Goal: Information Seeking & Learning: Learn about a topic

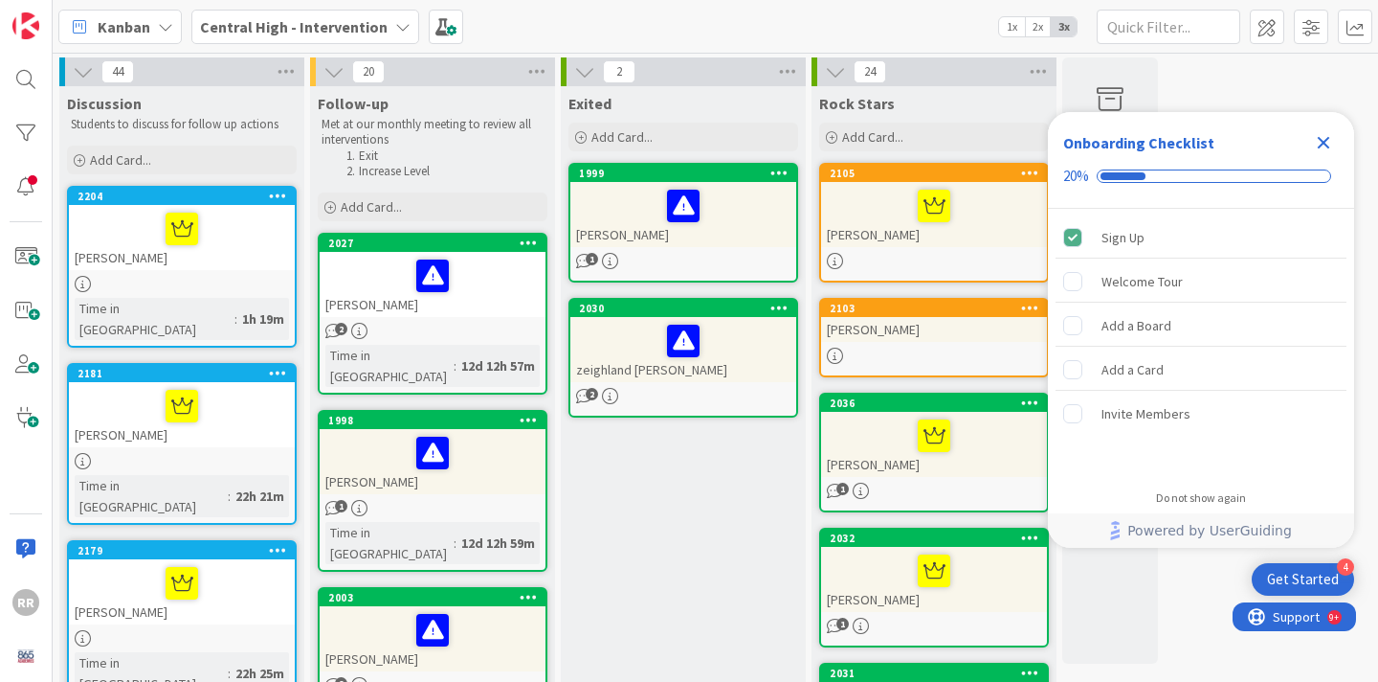
click at [1320, 139] on icon "Close Checklist" at bounding box center [1324, 143] width 12 height 12
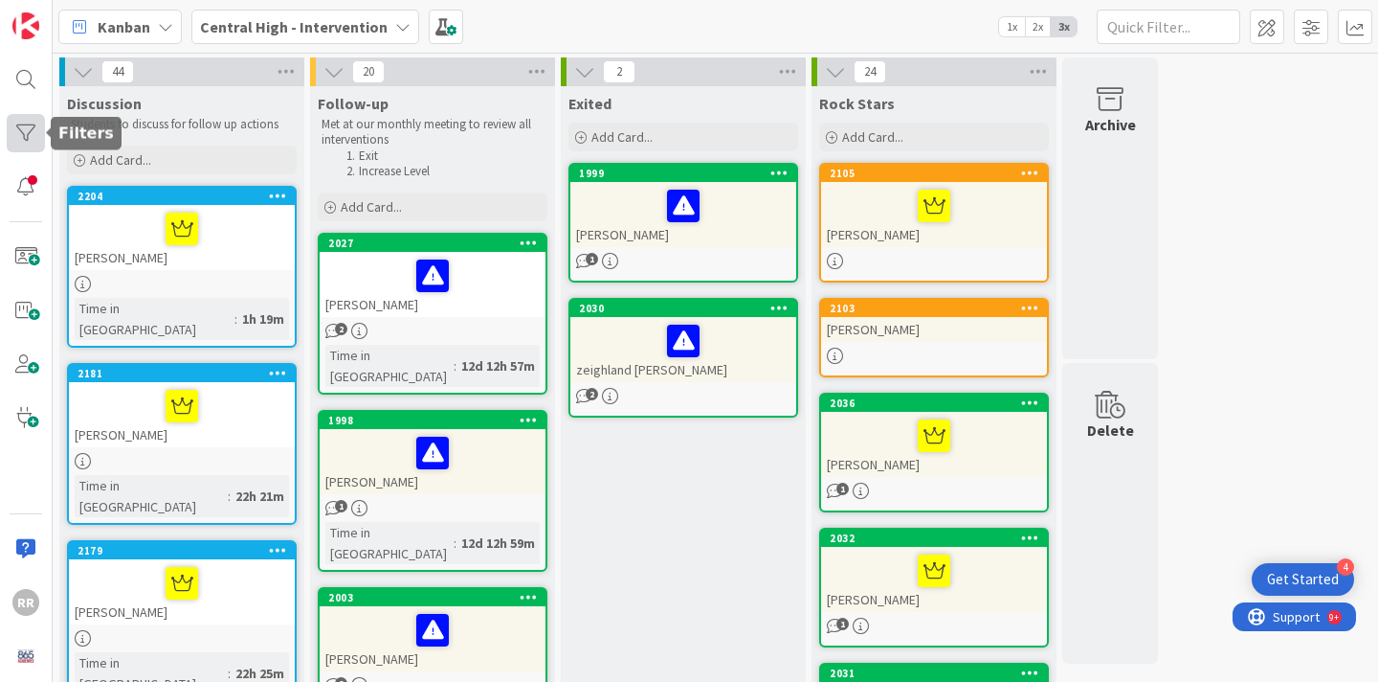
click at [23, 142] on div at bounding box center [26, 133] width 38 height 38
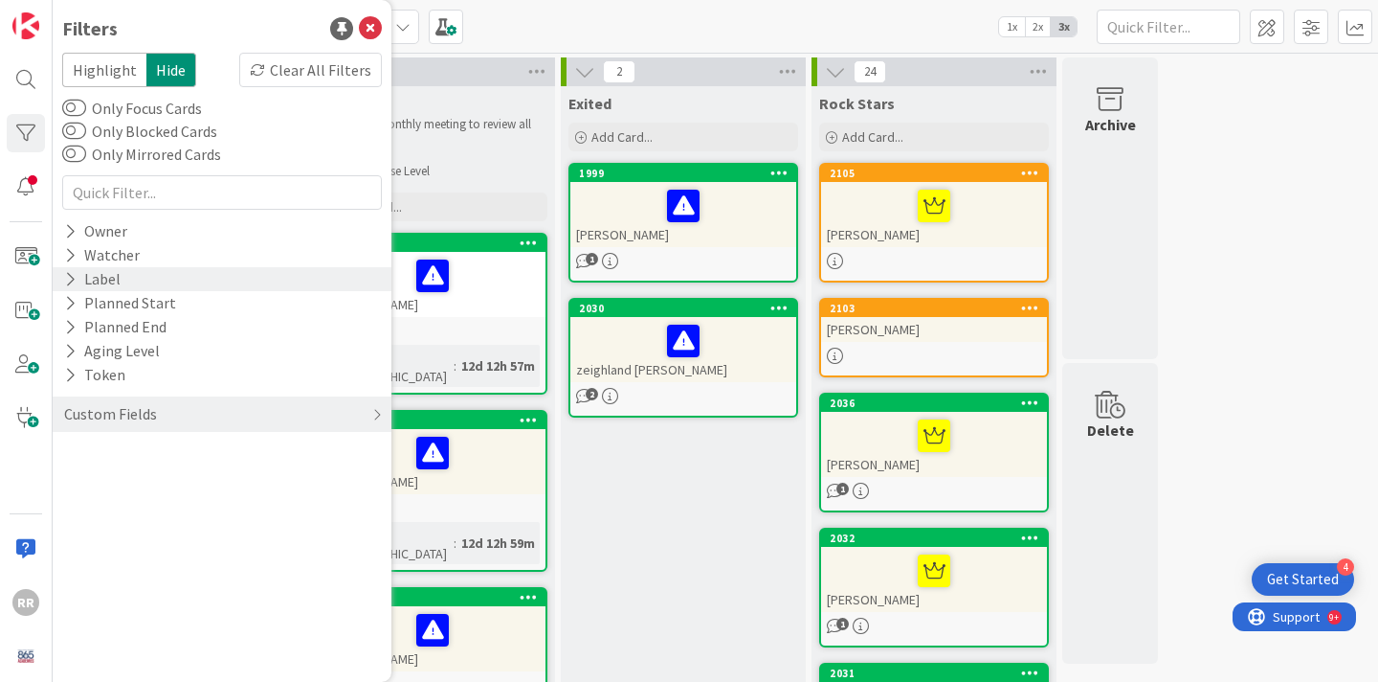
click at [139, 271] on div "Label" at bounding box center [222, 279] width 339 height 24
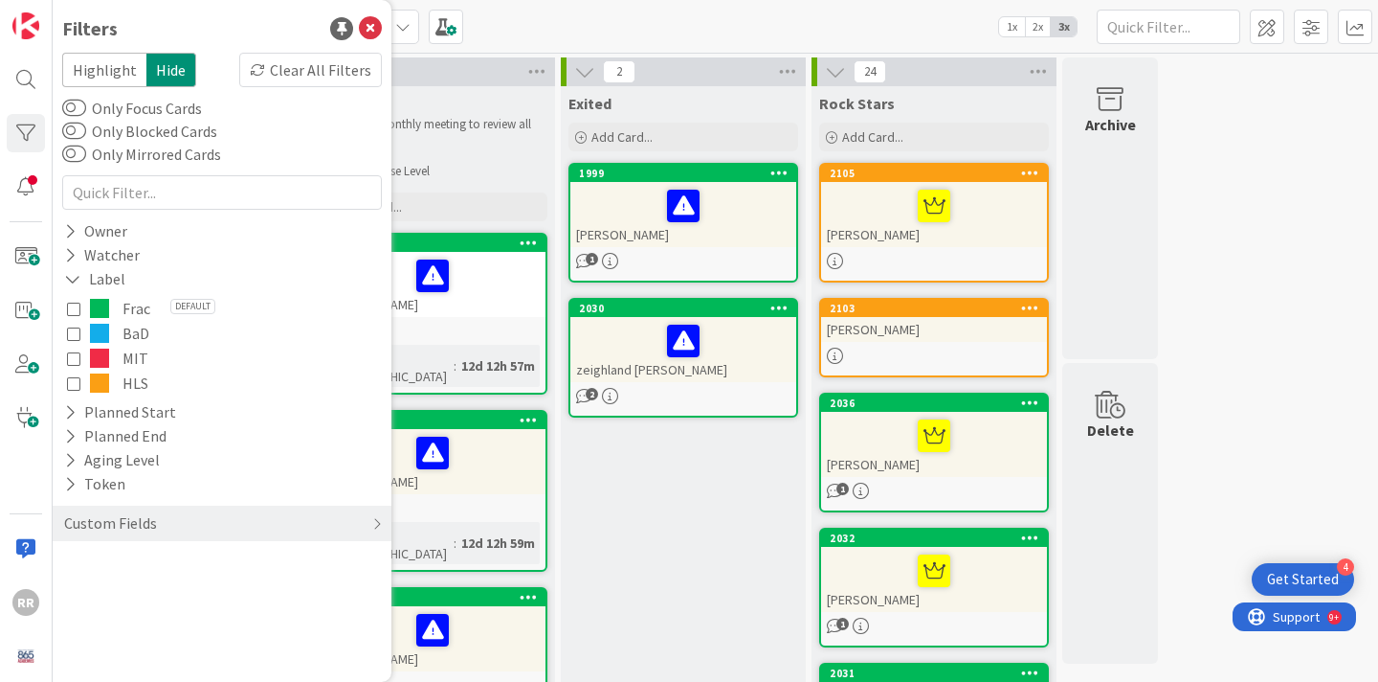
click at [75, 354] on icon at bounding box center [73, 357] width 13 height 13
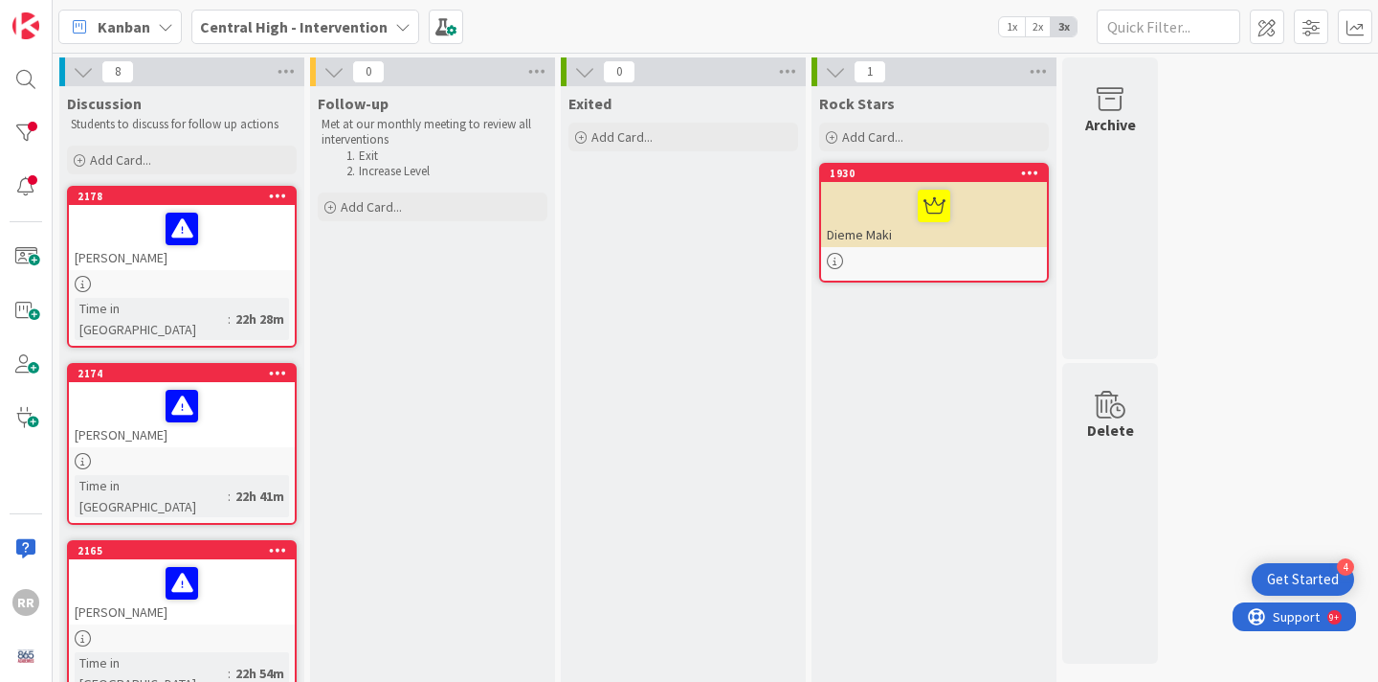
click at [209, 282] on div at bounding box center [182, 284] width 226 height 16
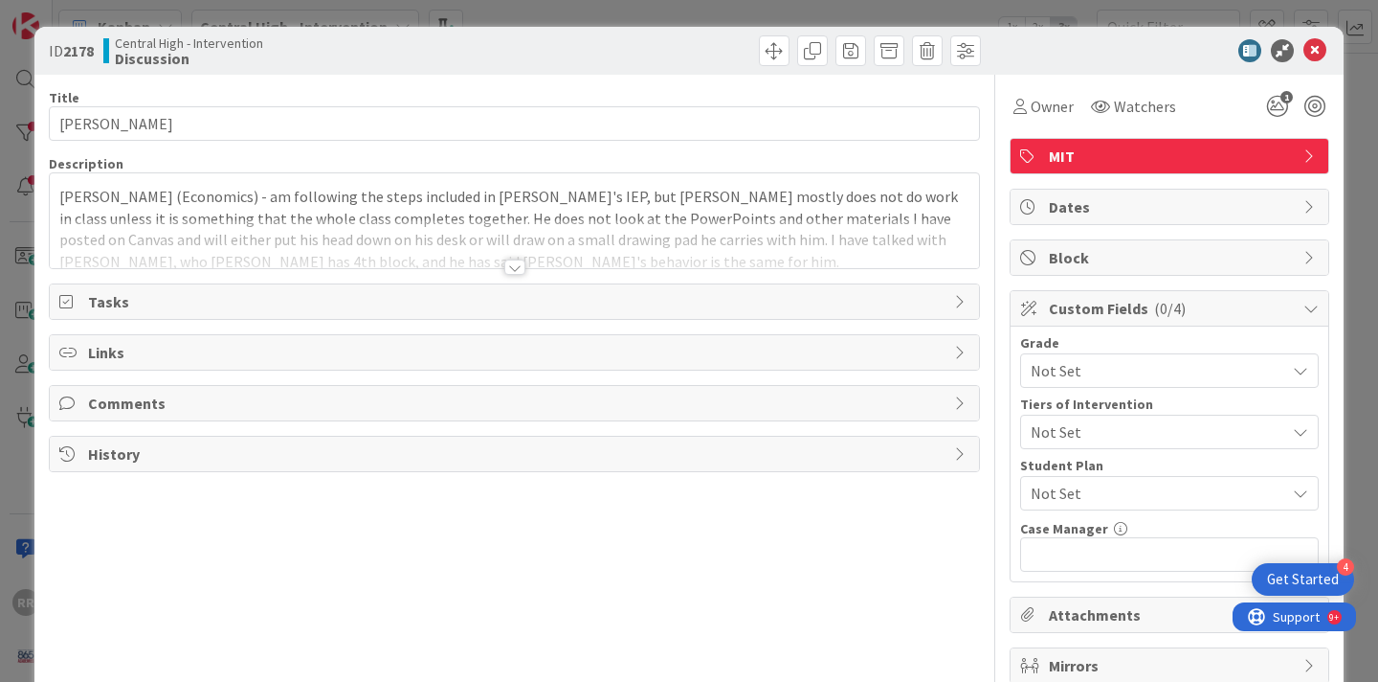
click at [520, 263] on div at bounding box center [514, 266] width 21 height 15
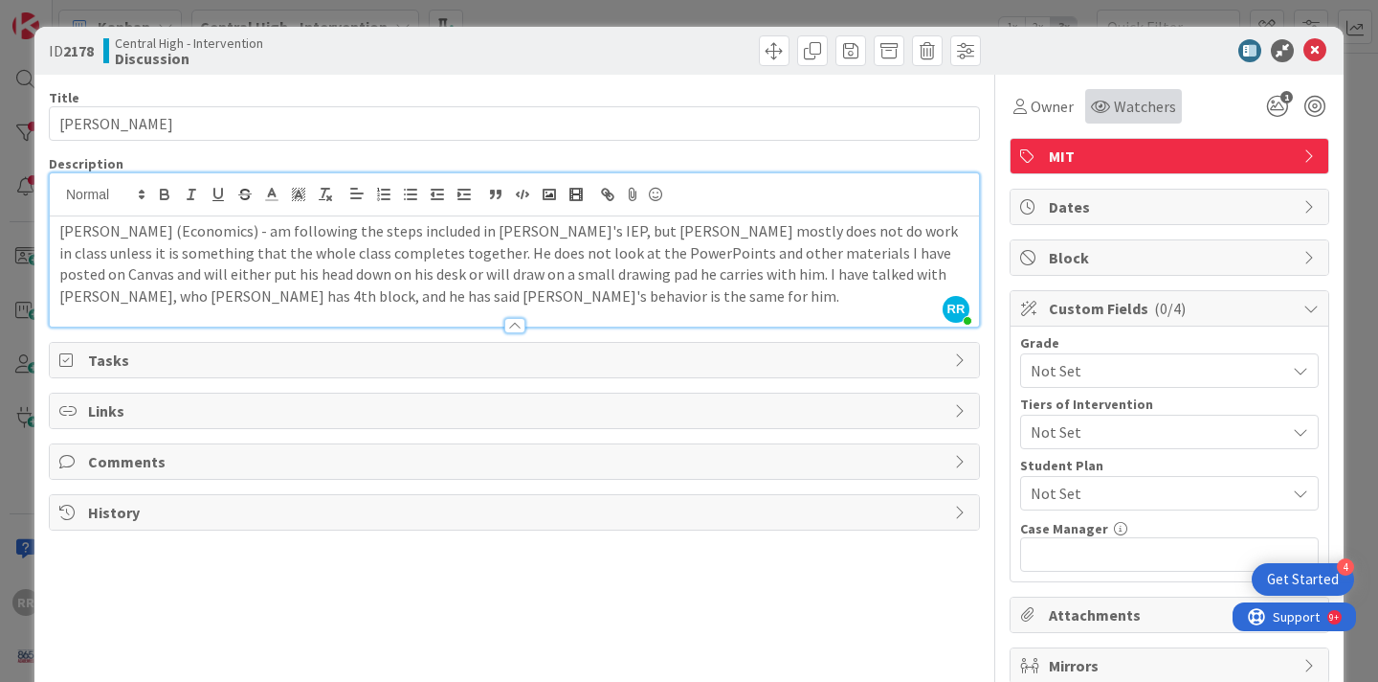
click at [1123, 102] on span "Watchers" at bounding box center [1145, 106] width 62 height 23
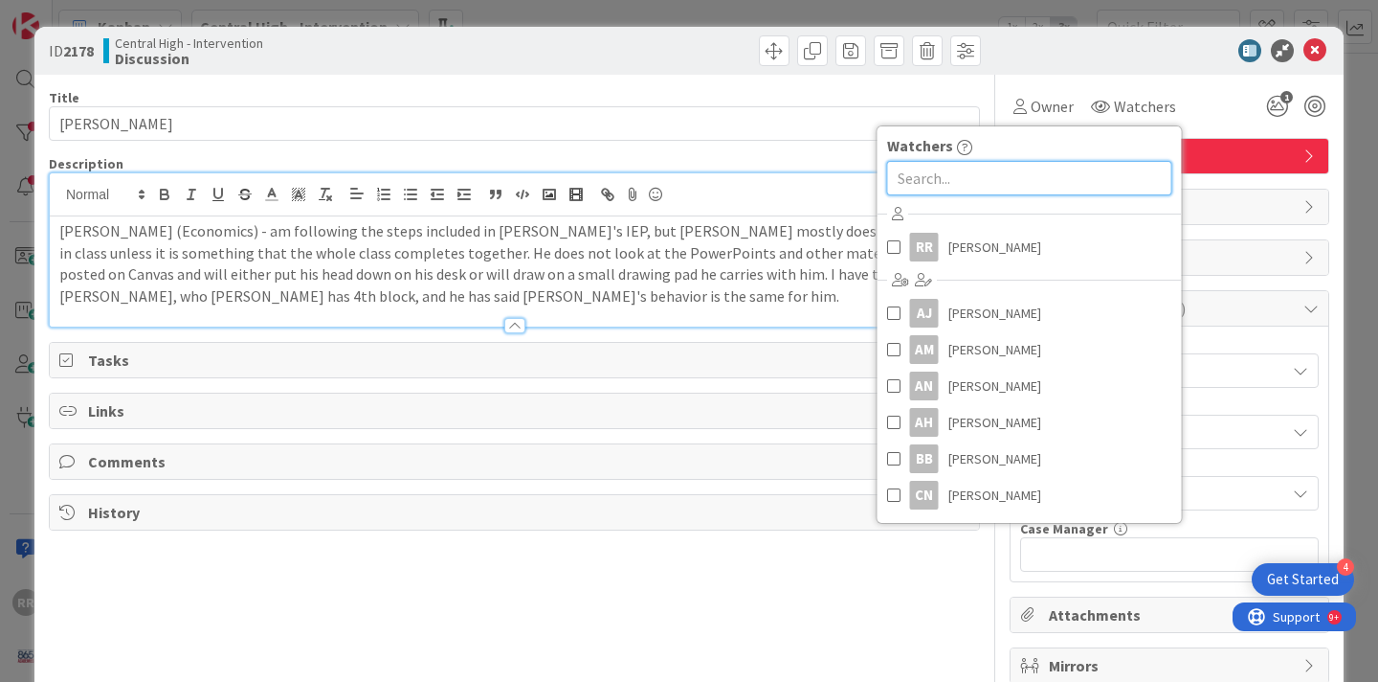
click at [1049, 170] on input "text" at bounding box center [1029, 178] width 285 height 34
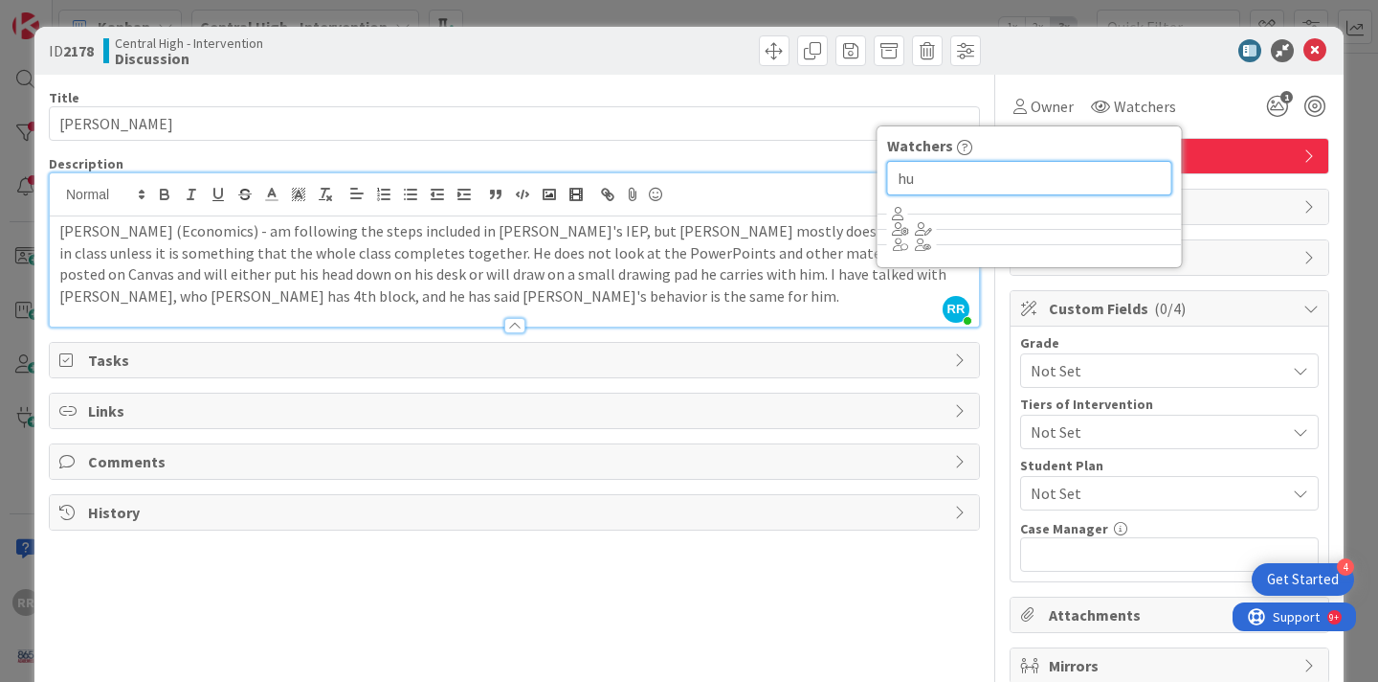
type input "h"
type input "H"
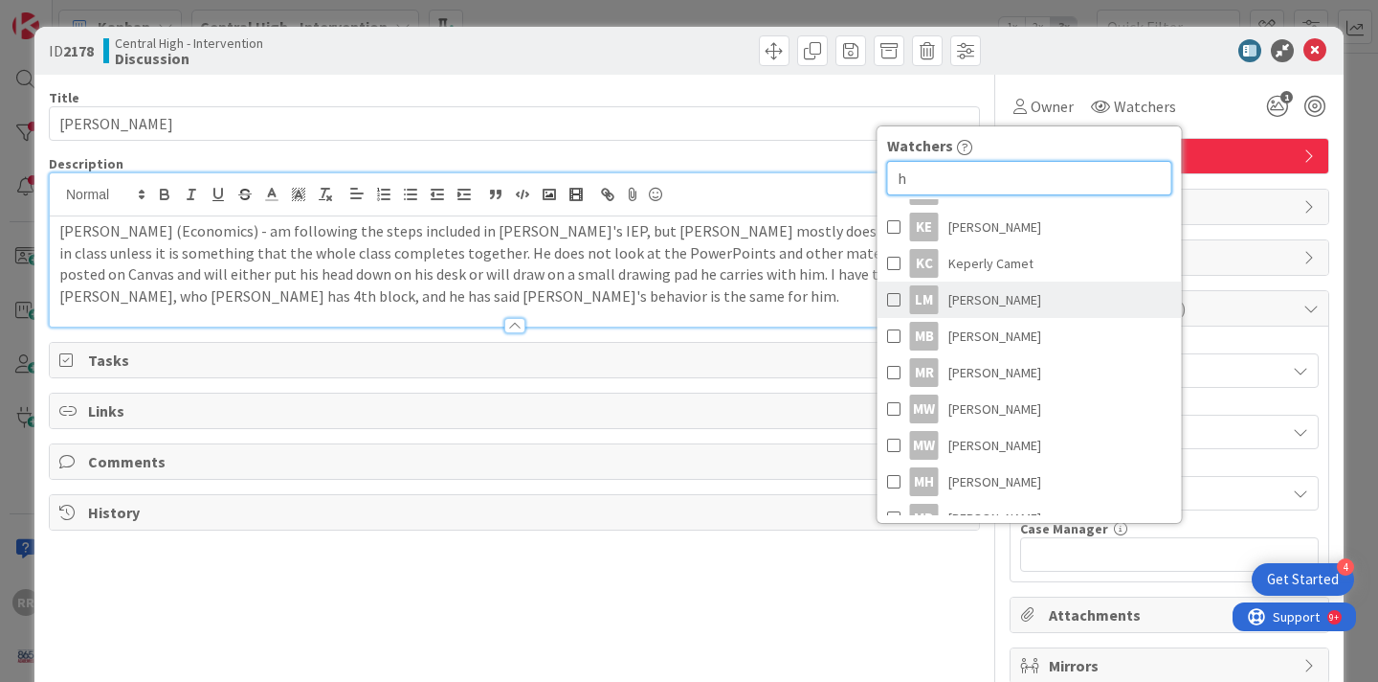
scroll to position [1799, 0]
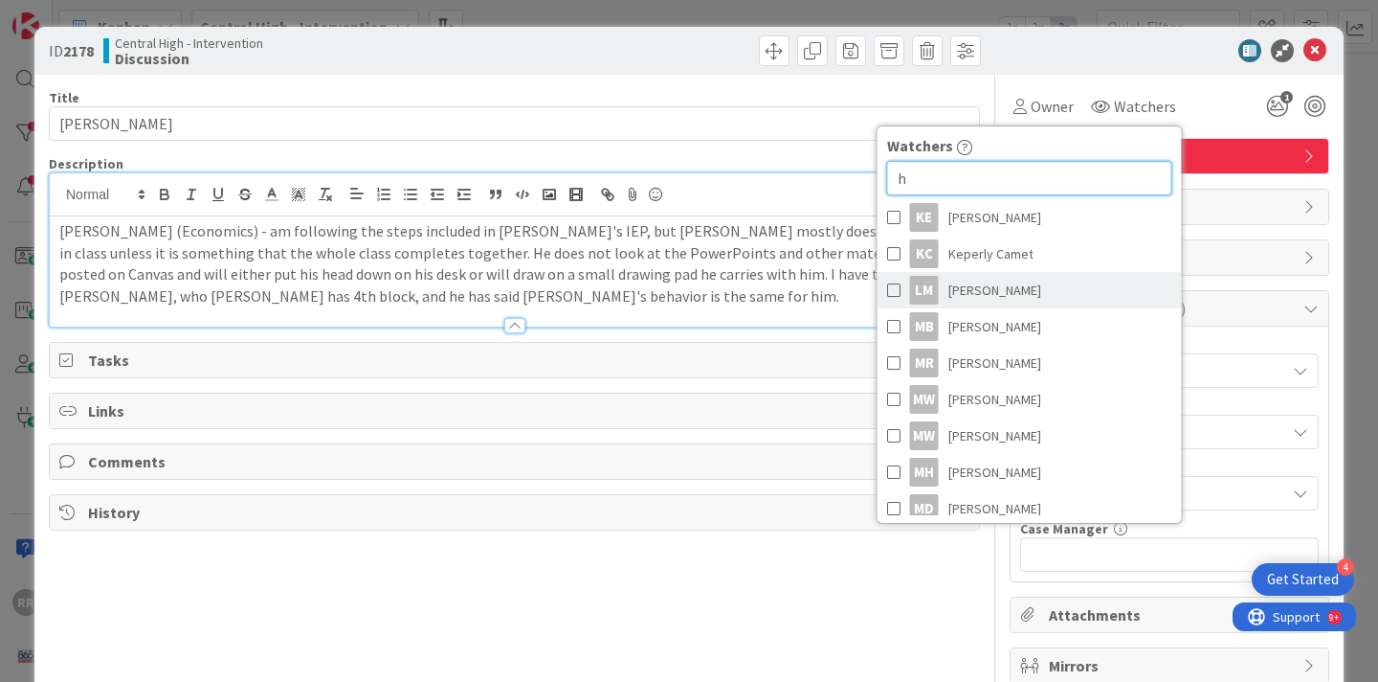
type input "h"
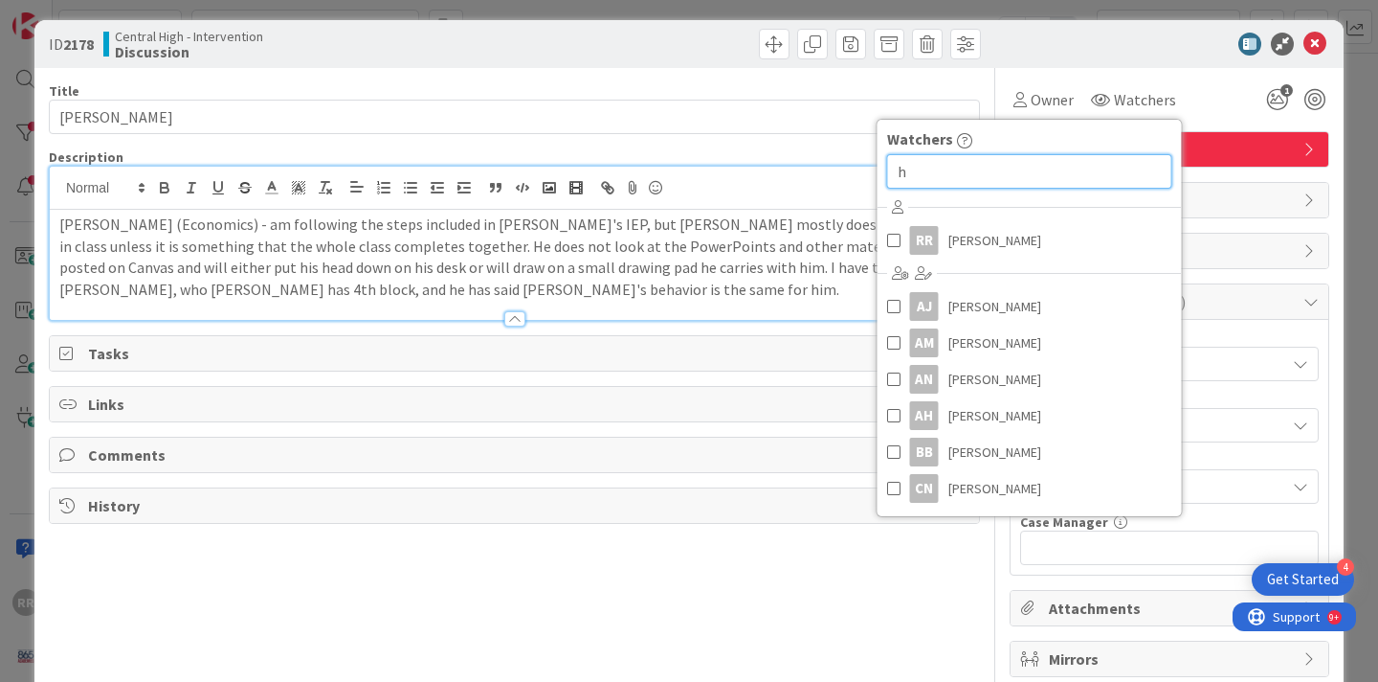
scroll to position [0, 0]
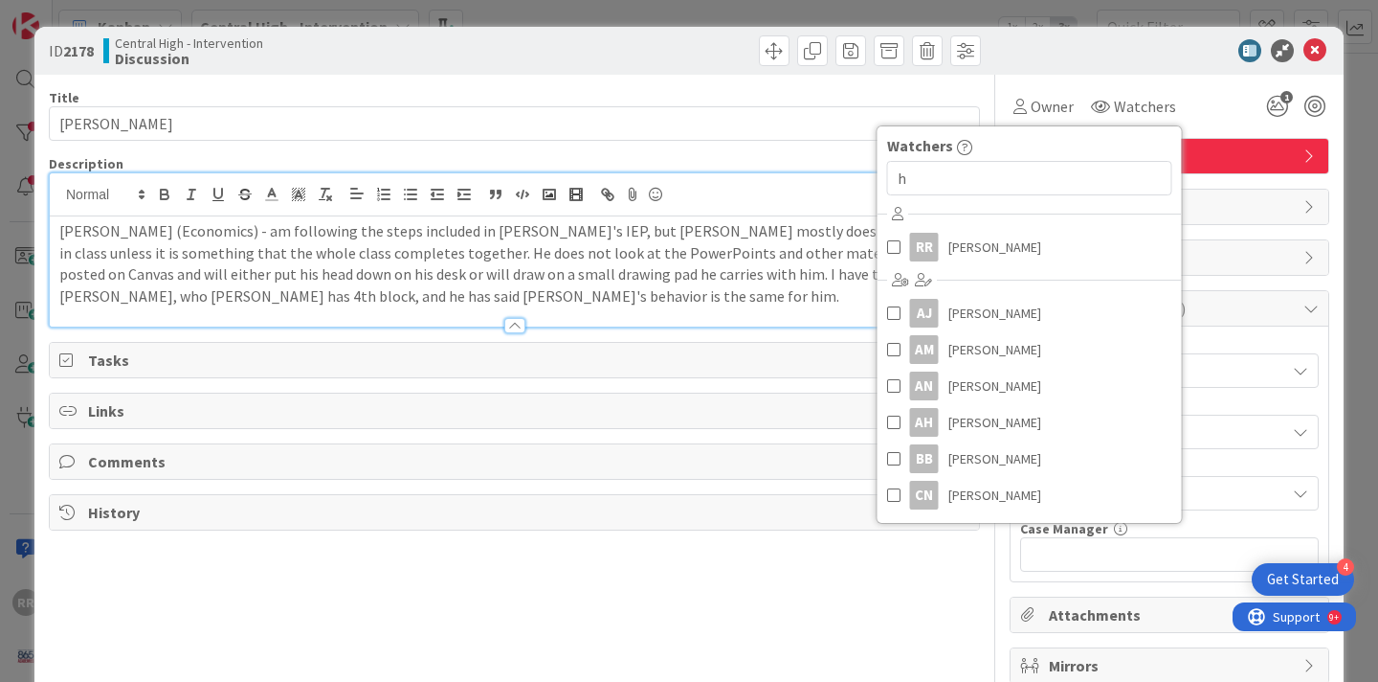
click at [1199, 112] on div "Owner Watchers Watchers h [PERSON_NAME] [PERSON_NAME] [PERSON_NAME] AM [PERSON_…" at bounding box center [1170, 106] width 320 height 34
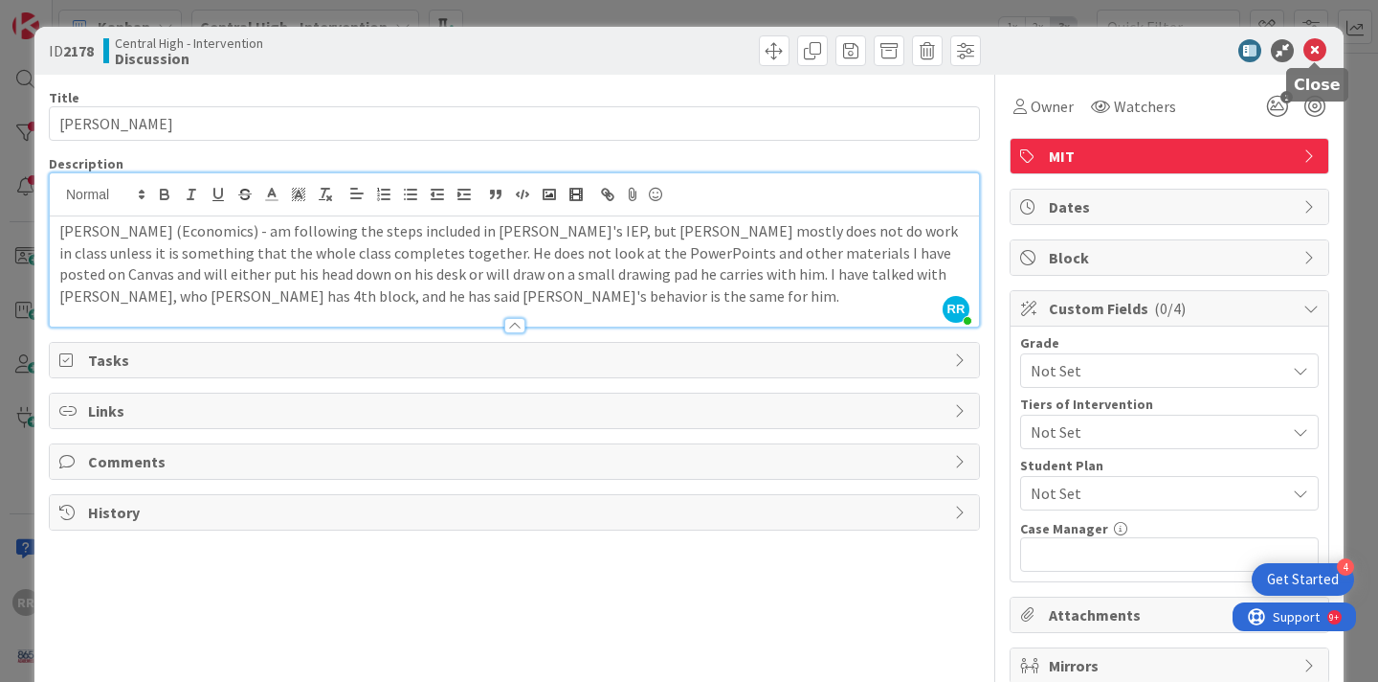
click at [1318, 48] on icon at bounding box center [1315, 50] width 23 height 23
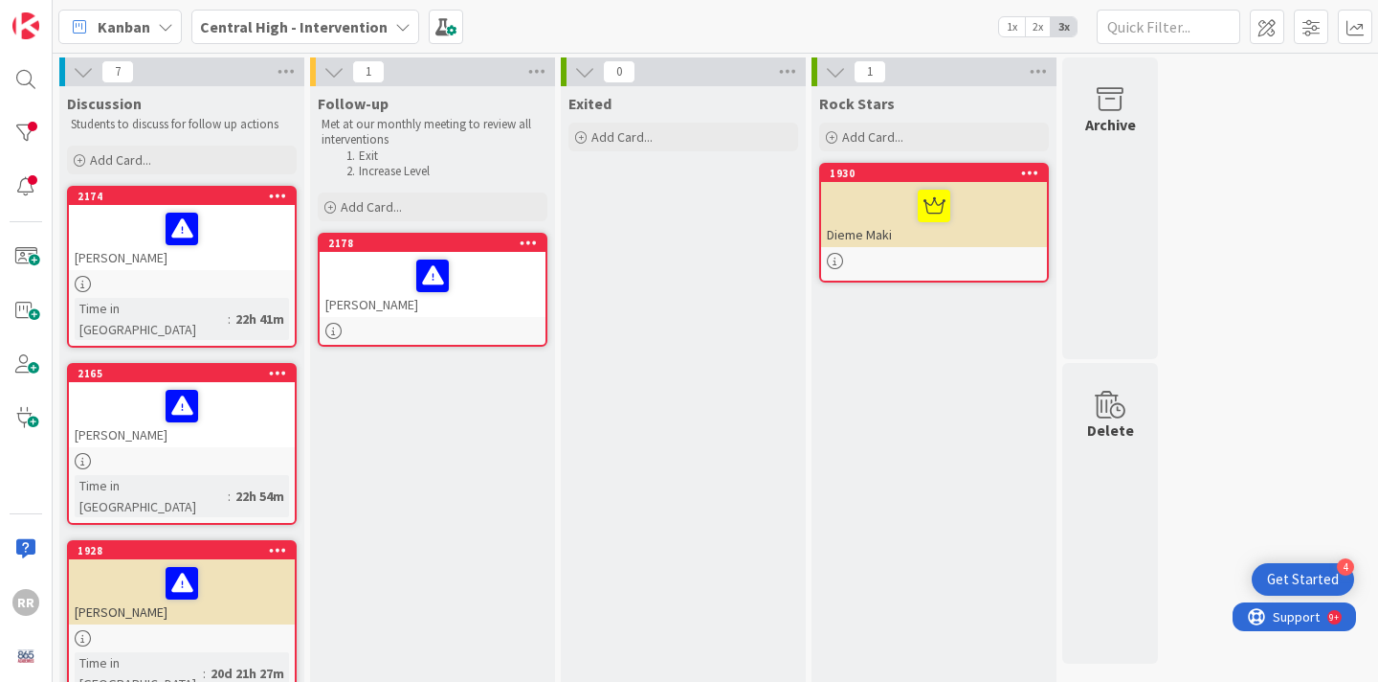
drag, startPoint x: 267, startPoint y: 280, endPoint x: 483, endPoint y: 7, distance: 348.2
click at [229, 259] on div "[PERSON_NAME]" at bounding box center [182, 237] width 226 height 65
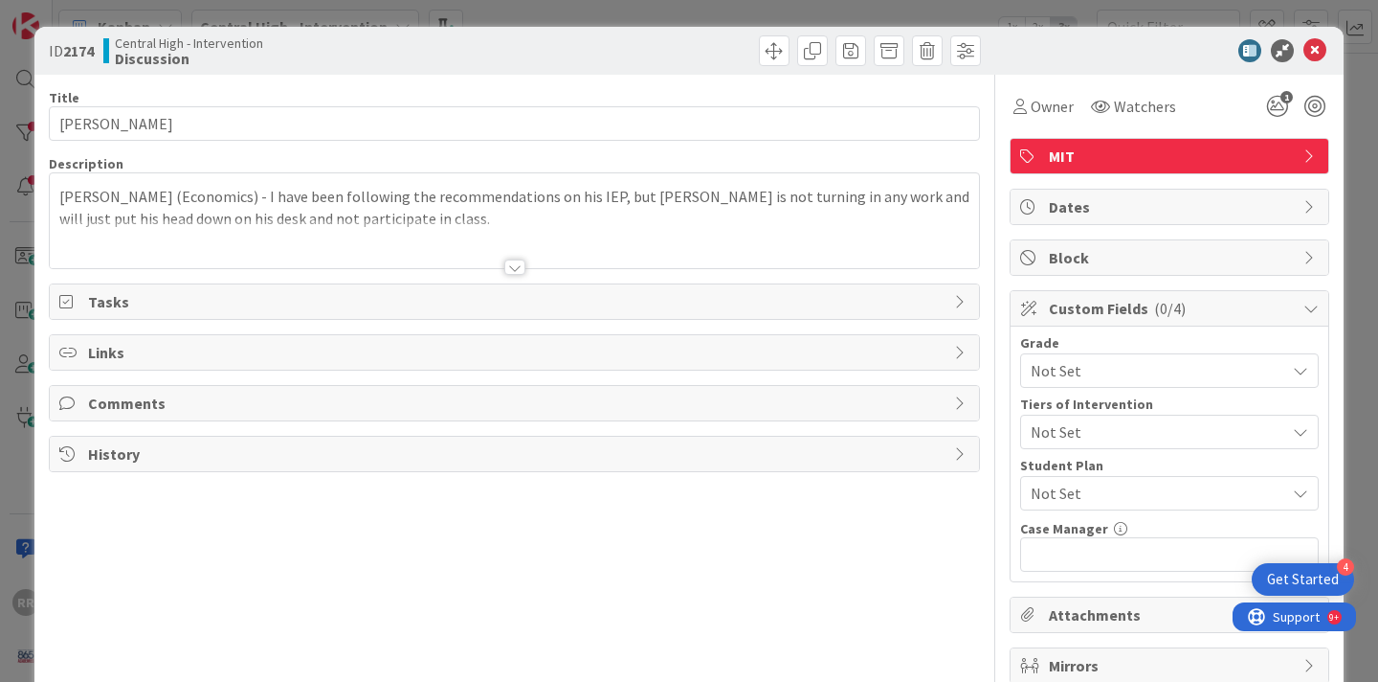
click at [372, 224] on div at bounding box center [515, 243] width 930 height 49
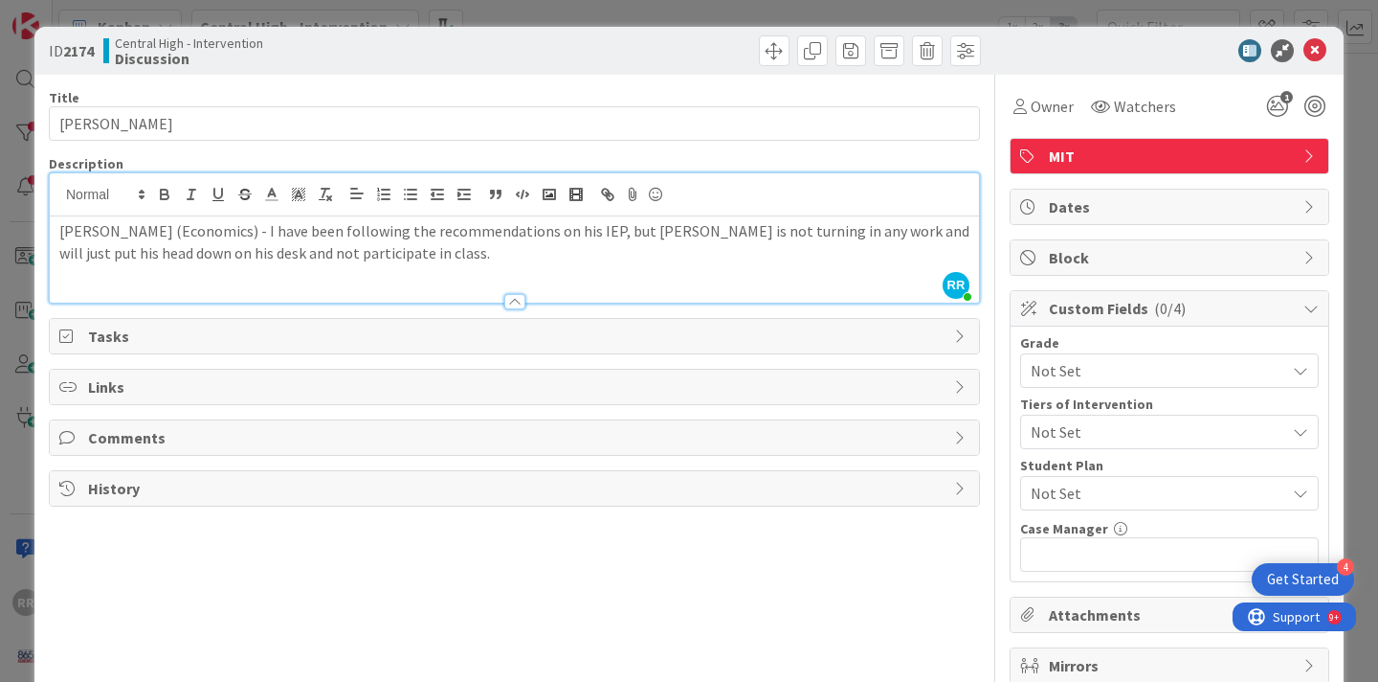
click at [370, 264] on div "[PERSON_NAME] (Economics) - I have been following the recommendations on his IE…" at bounding box center [515, 259] width 930 height 86
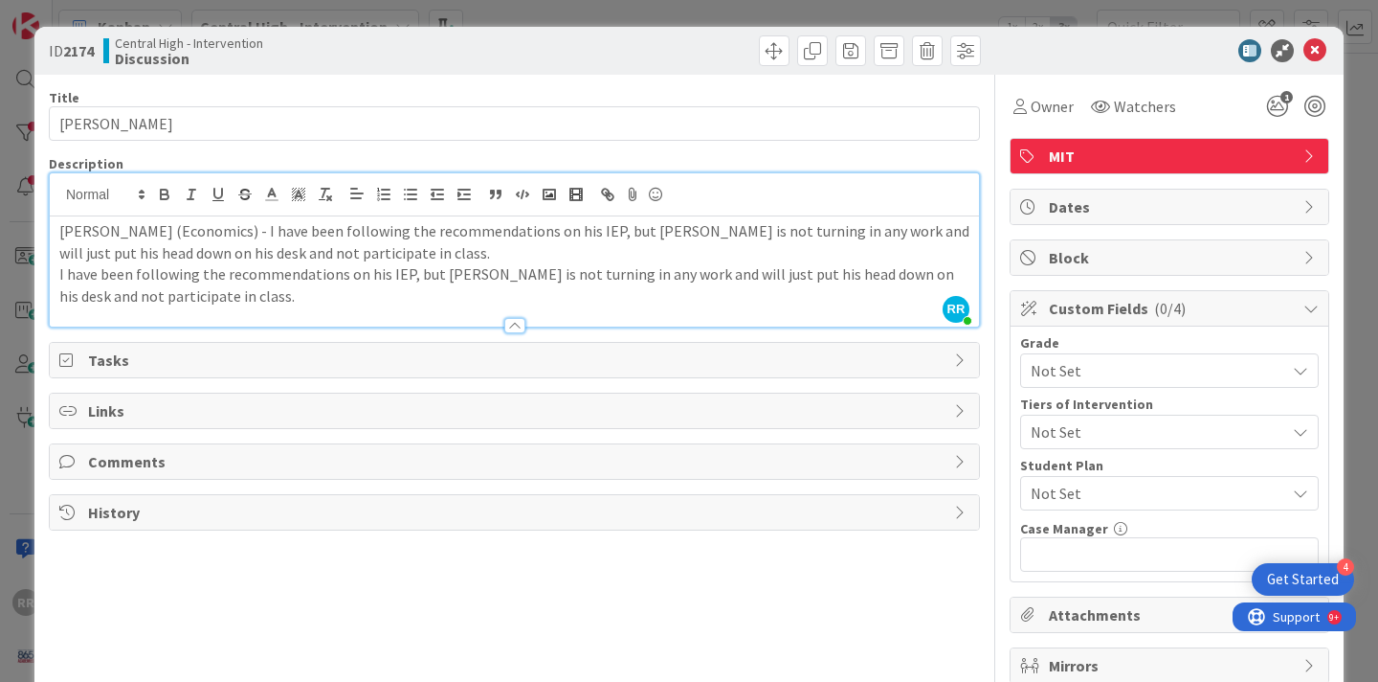
click at [59, 280] on p "I have been following the recommendations on his IEP, but [PERSON_NAME] is not …" at bounding box center [514, 284] width 910 height 43
click at [1318, 50] on icon at bounding box center [1315, 50] width 23 height 23
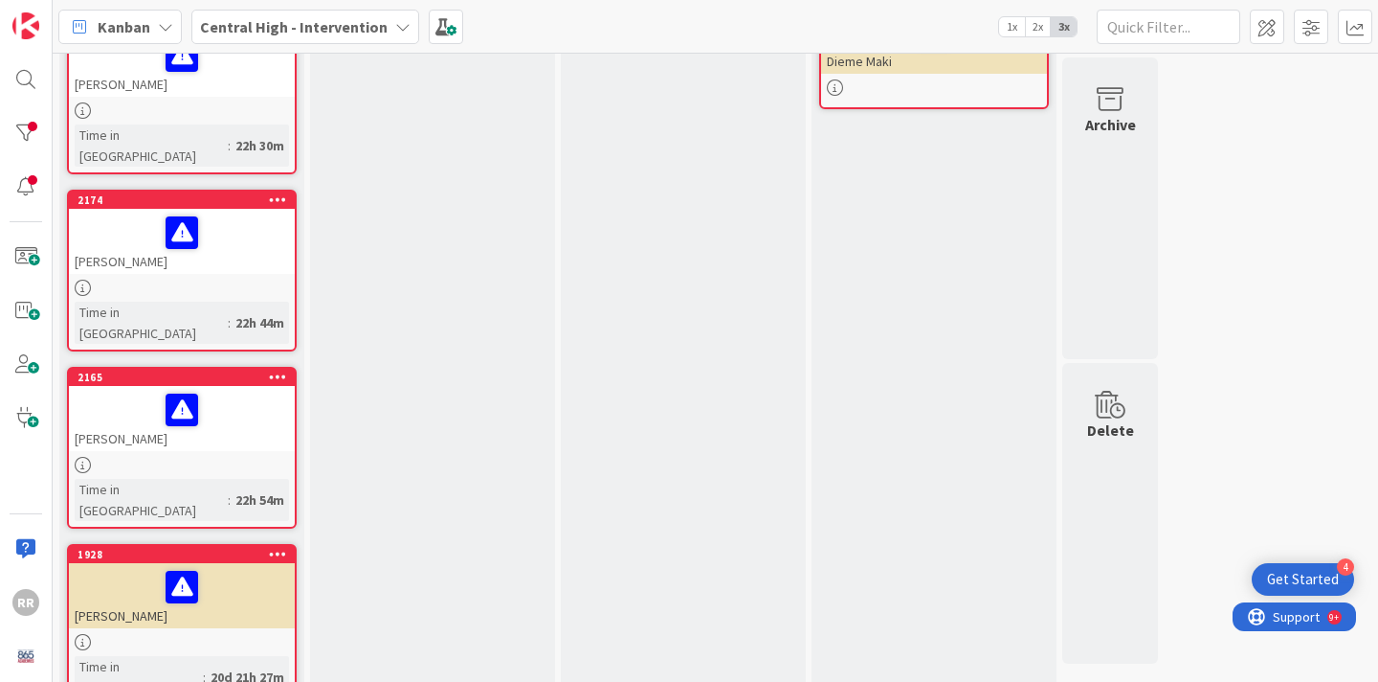
scroll to position [170, 0]
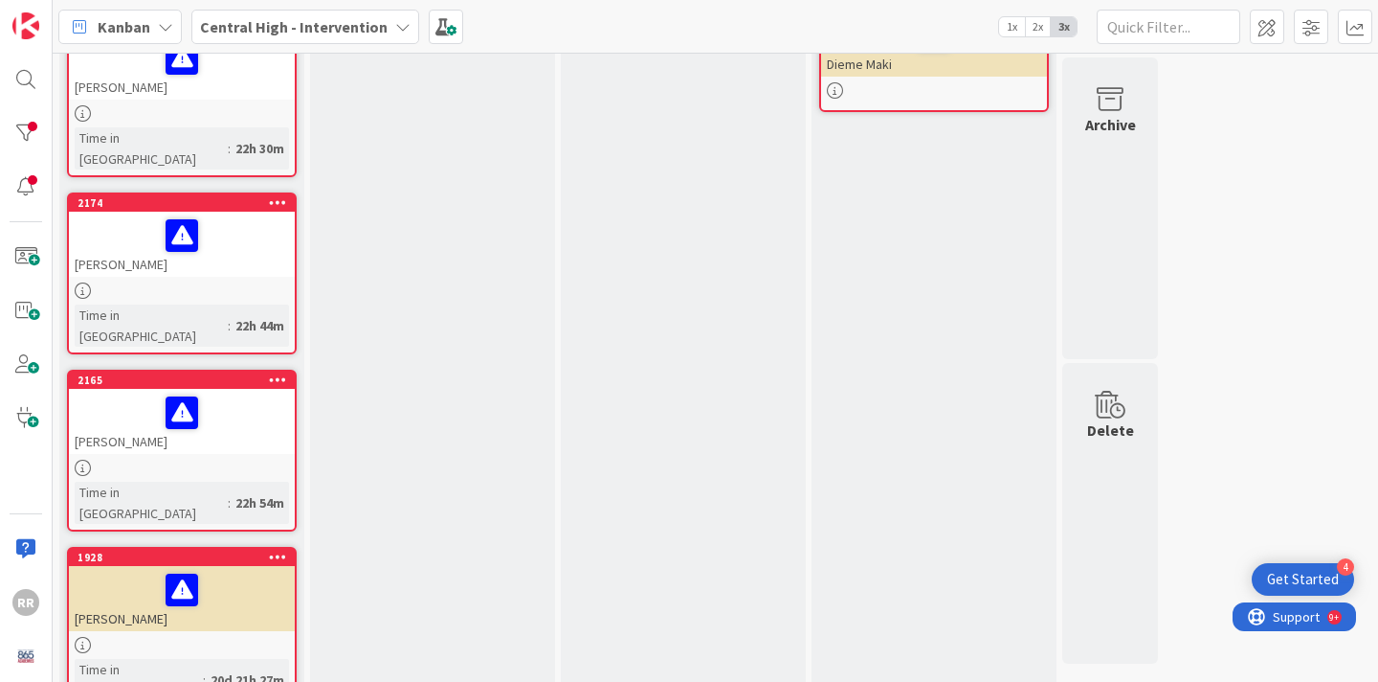
click at [203, 406] on div "[PERSON_NAME]" at bounding box center [182, 421] width 226 height 65
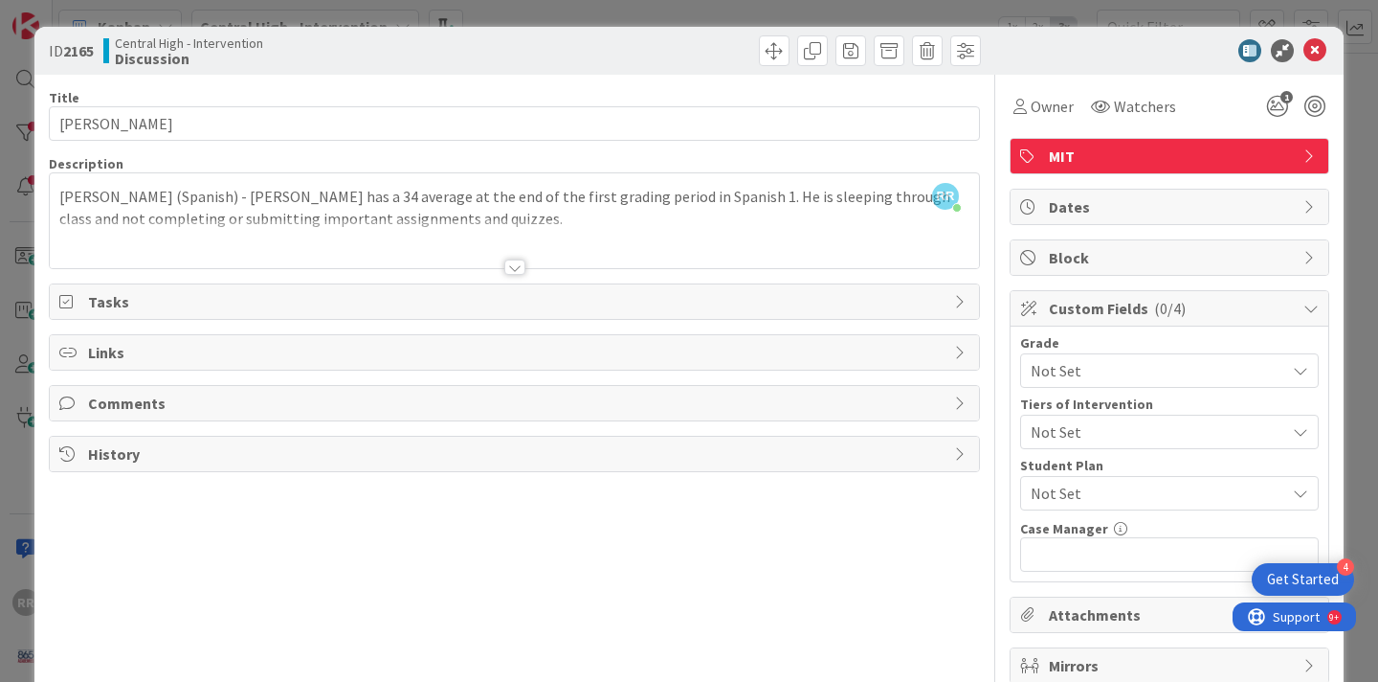
click at [514, 267] on div at bounding box center [514, 266] width 21 height 15
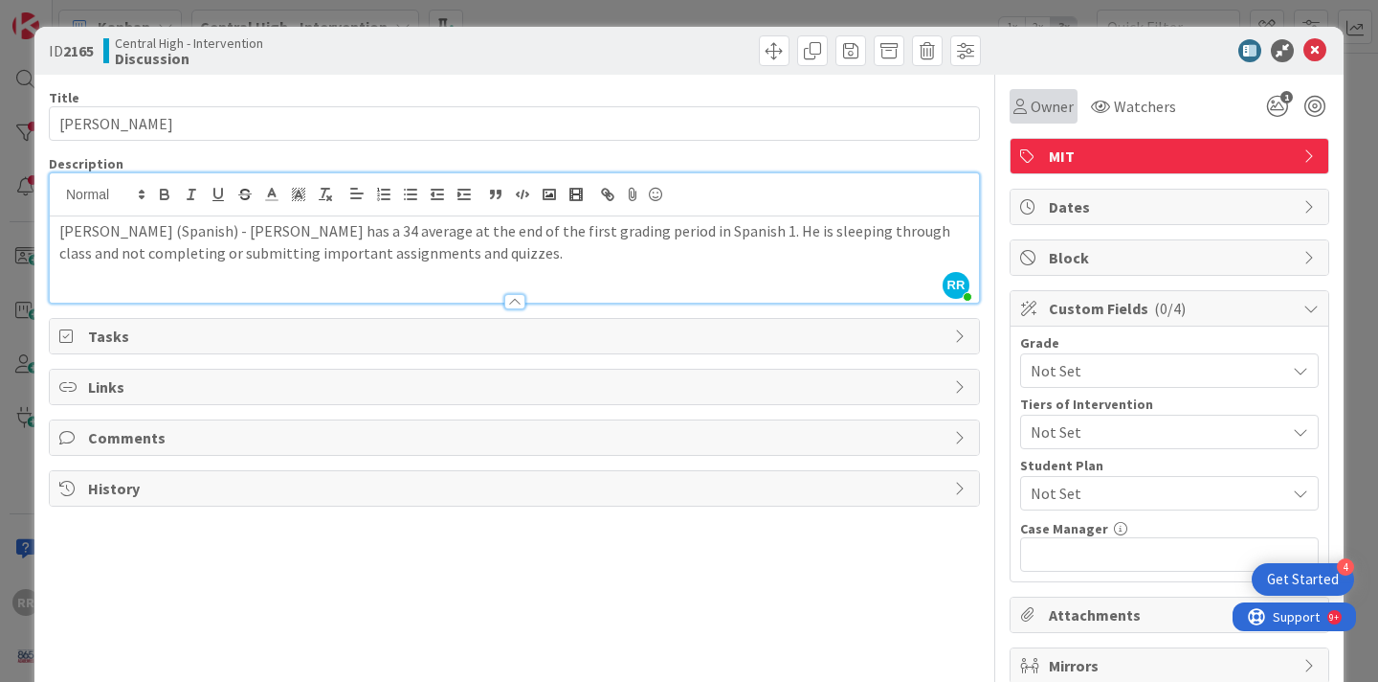
click at [1038, 112] on span "Owner" at bounding box center [1052, 106] width 43 height 23
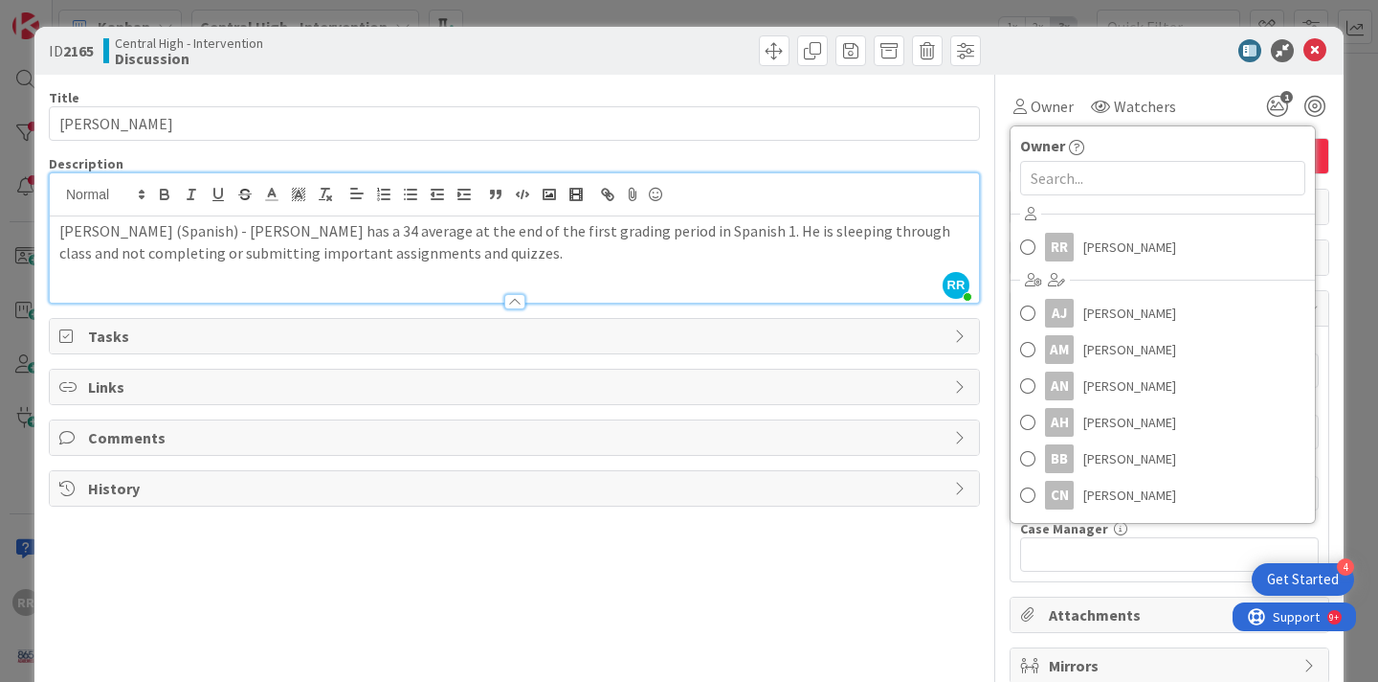
click at [580, 51] on div at bounding box center [750, 50] width 461 height 31
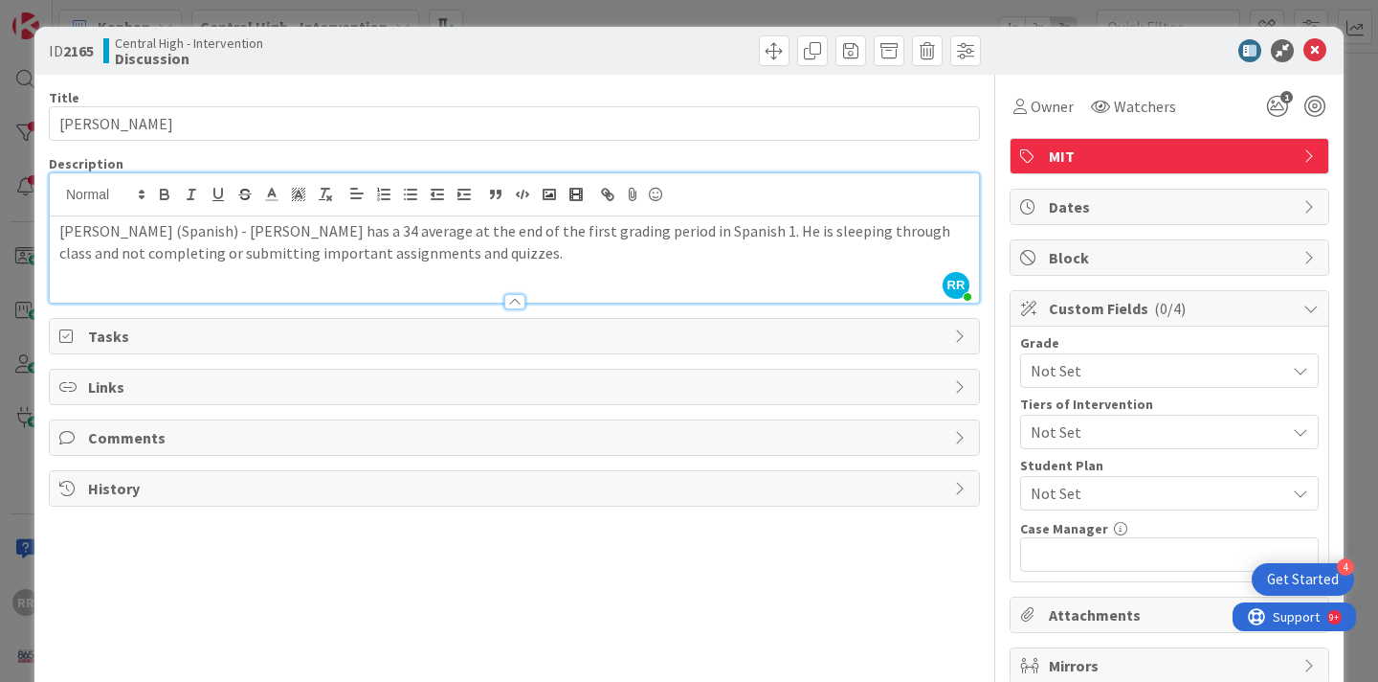
scroll to position [19, 0]
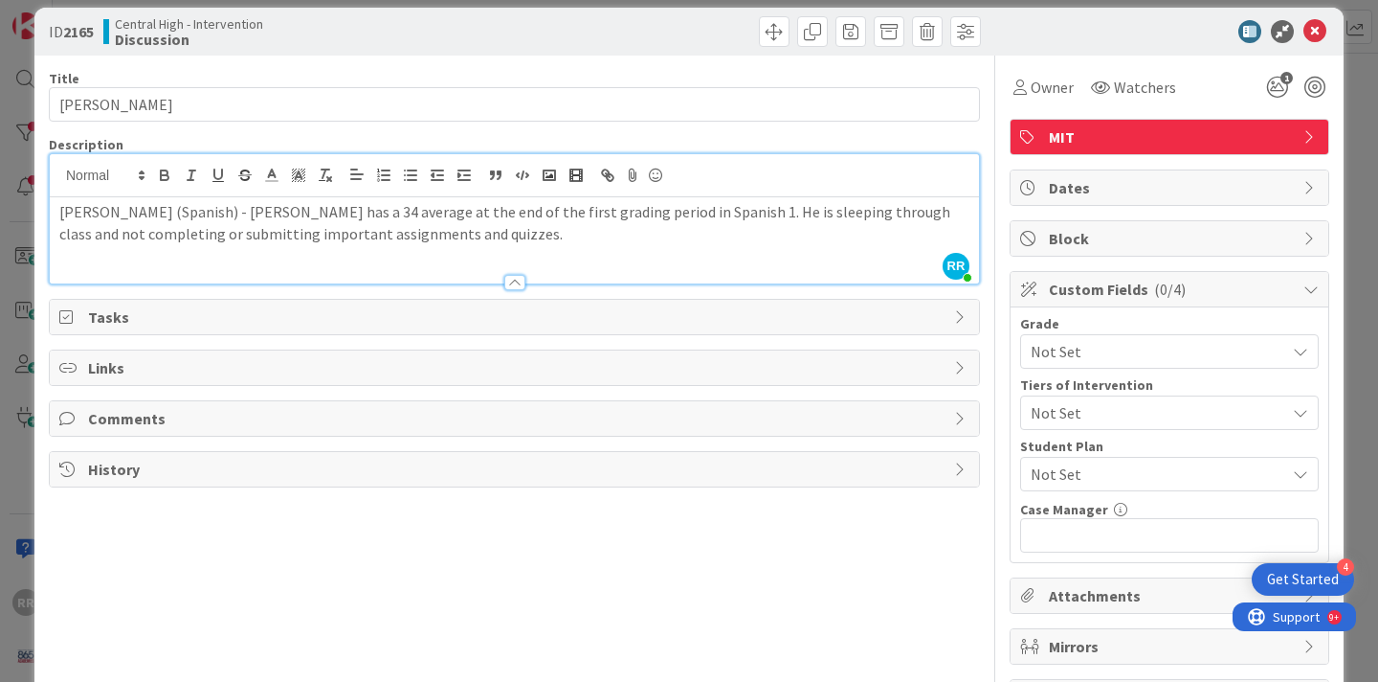
click at [891, 452] on div "History" at bounding box center [515, 469] width 930 height 34
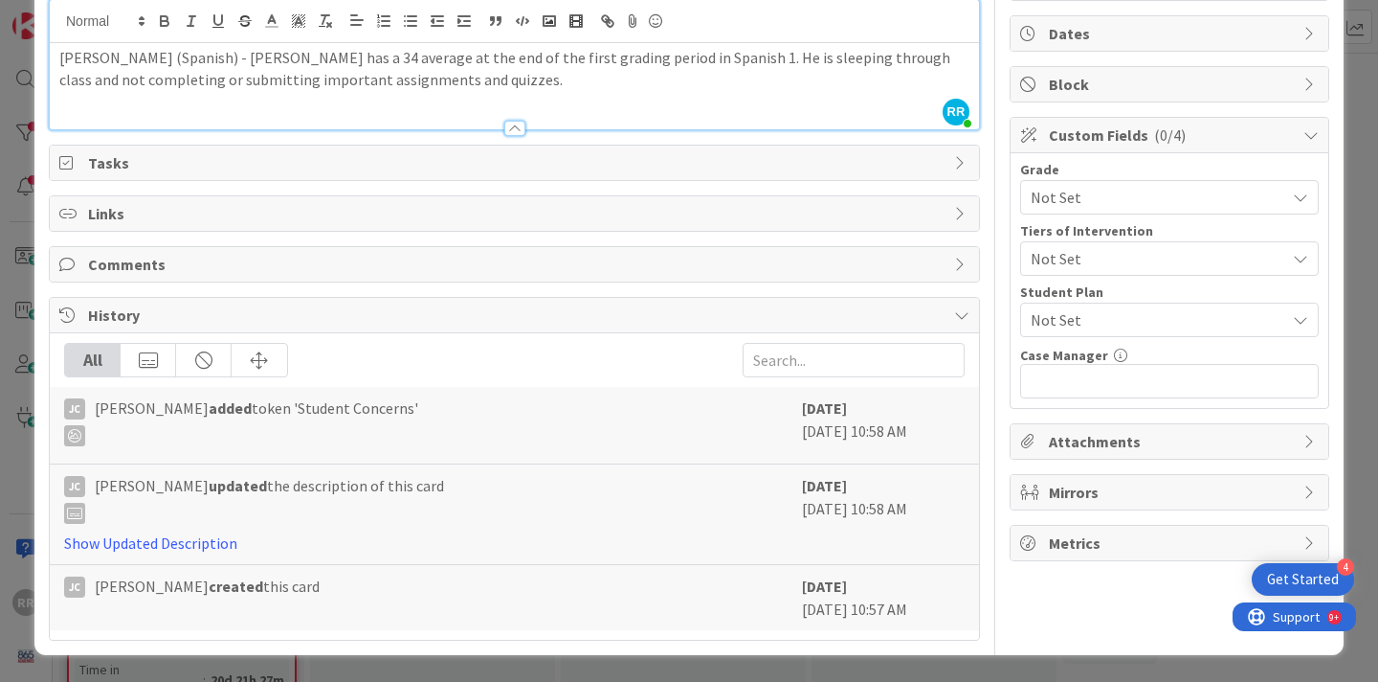
scroll to position [0, 0]
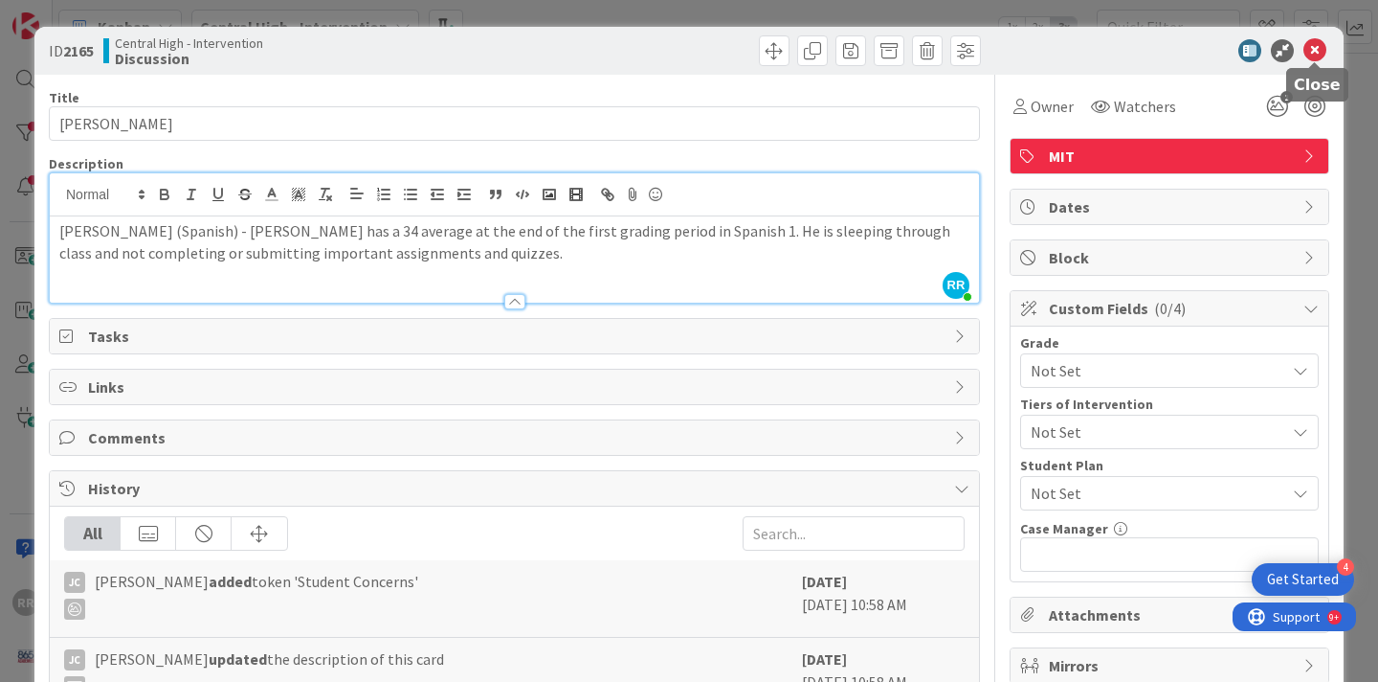
click at [1315, 52] on icon at bounding box center [1315, 50] width 23 height 23
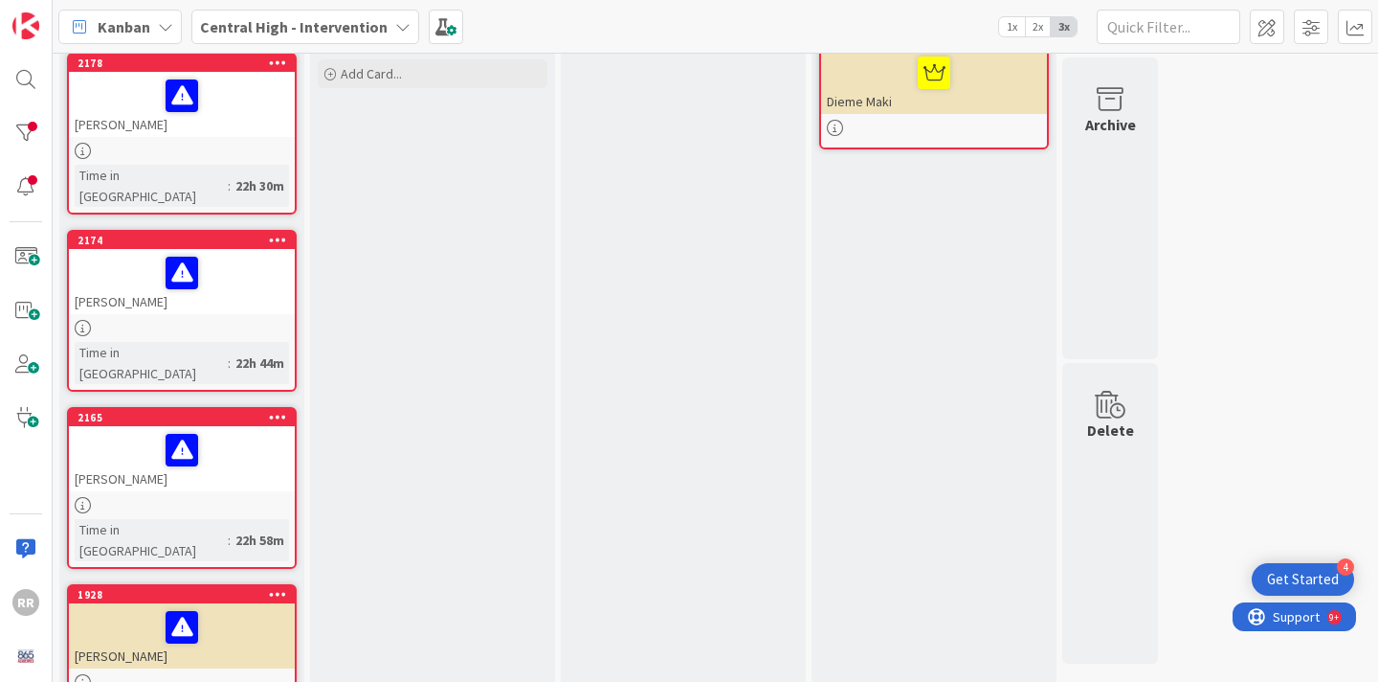
scroll to position [131, 0]
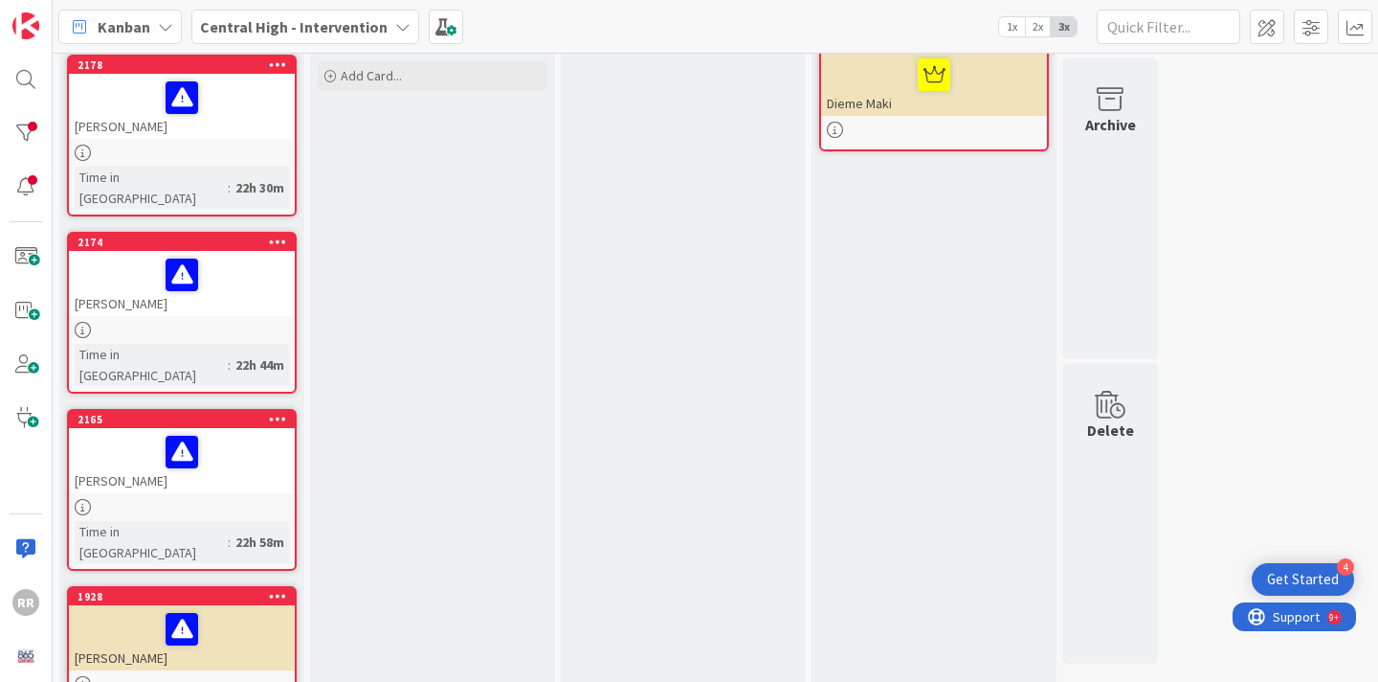
click at [247, 499] on div at bounding box center [182, 507] width 226 height 16
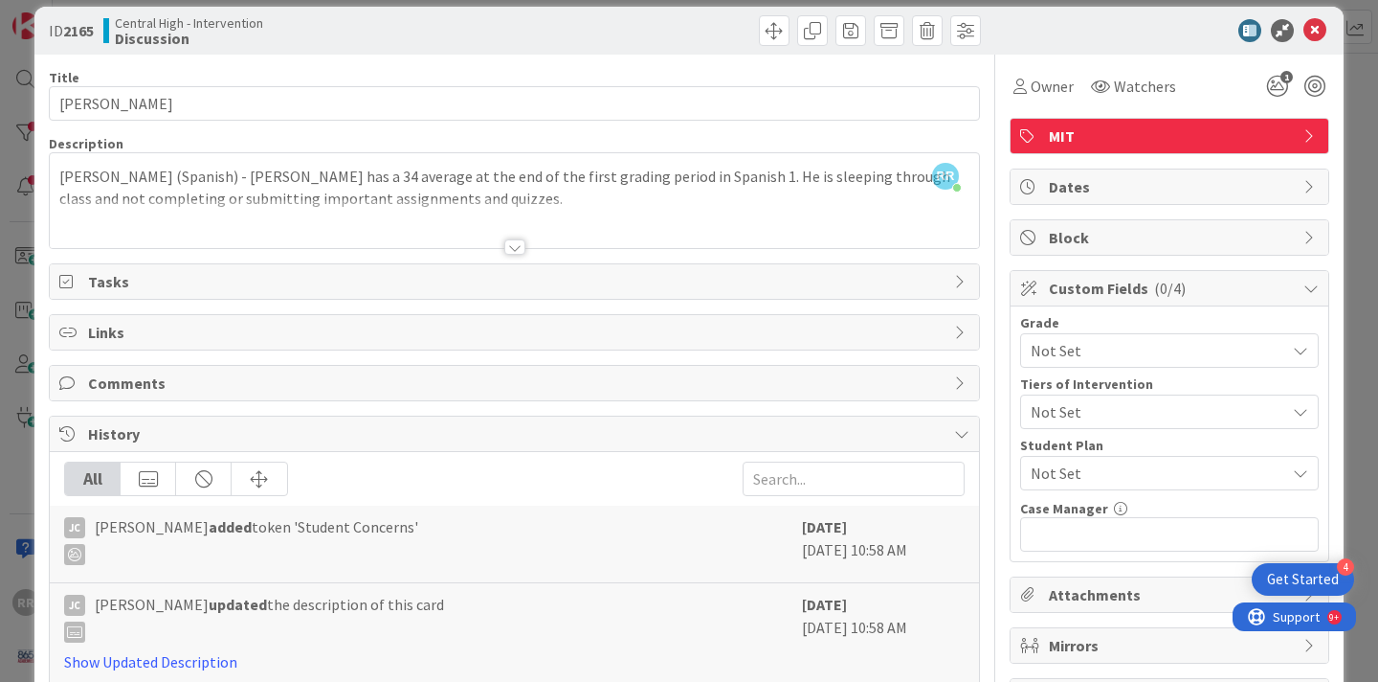
scroll to position [19, 0]
click at [1311, 29] on icon at bounding box center [1315, 31] width 23 height 23
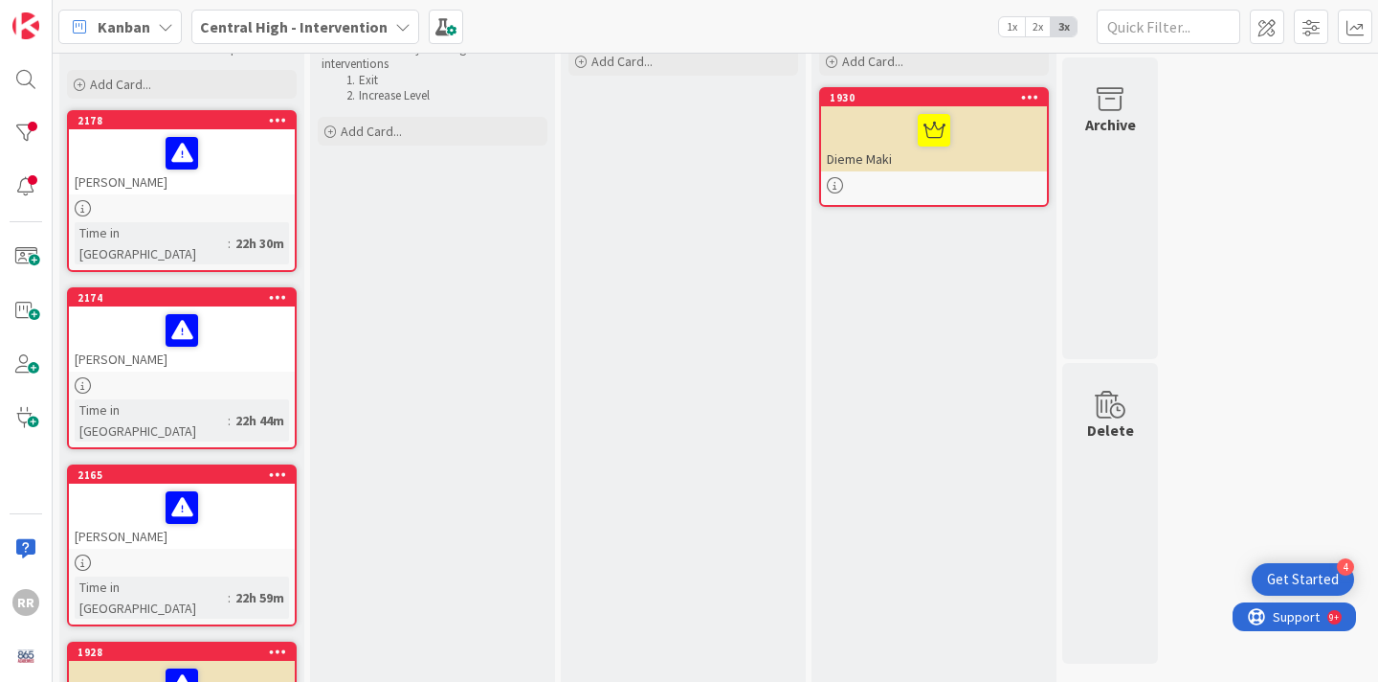
scroll to position [75, 0]
click at [203, 194] on div "[PERSON_NAME]" at bounding box center [182, 162] width 226 height 65
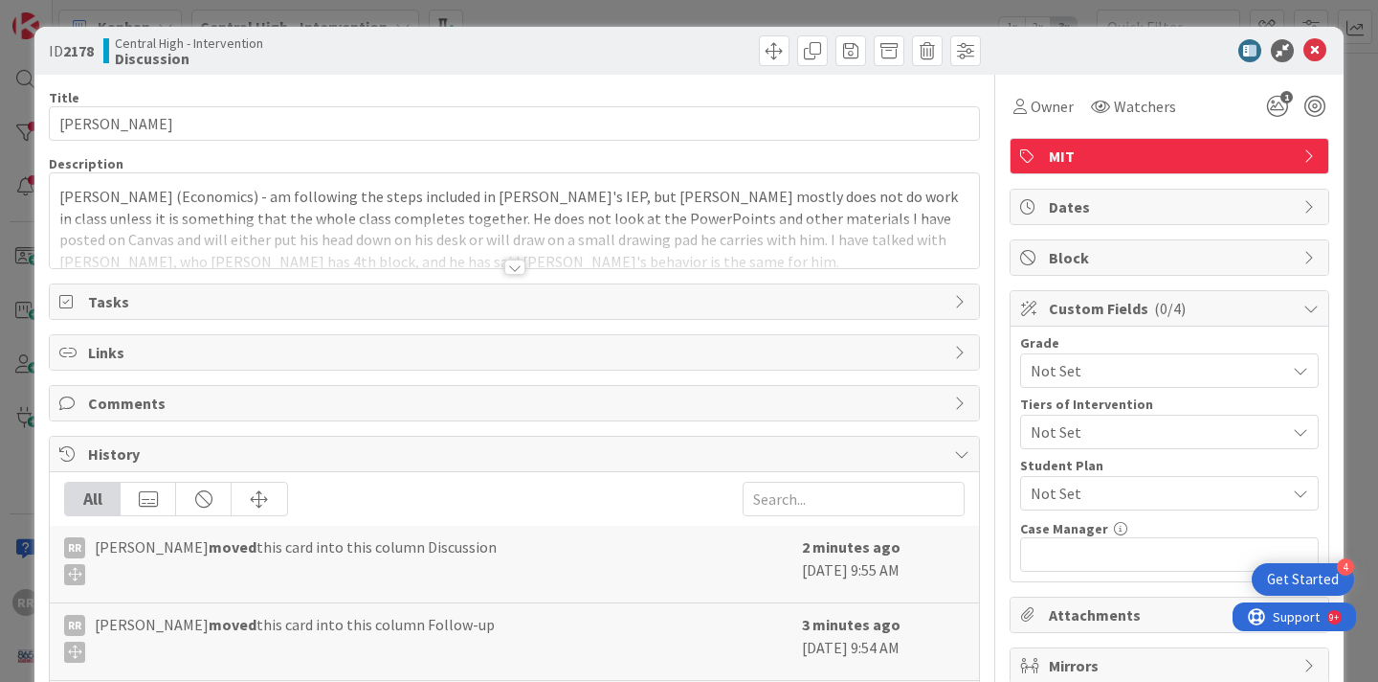
click at [508, 272] on div at bounding box center [514, 266] width 21 height 15
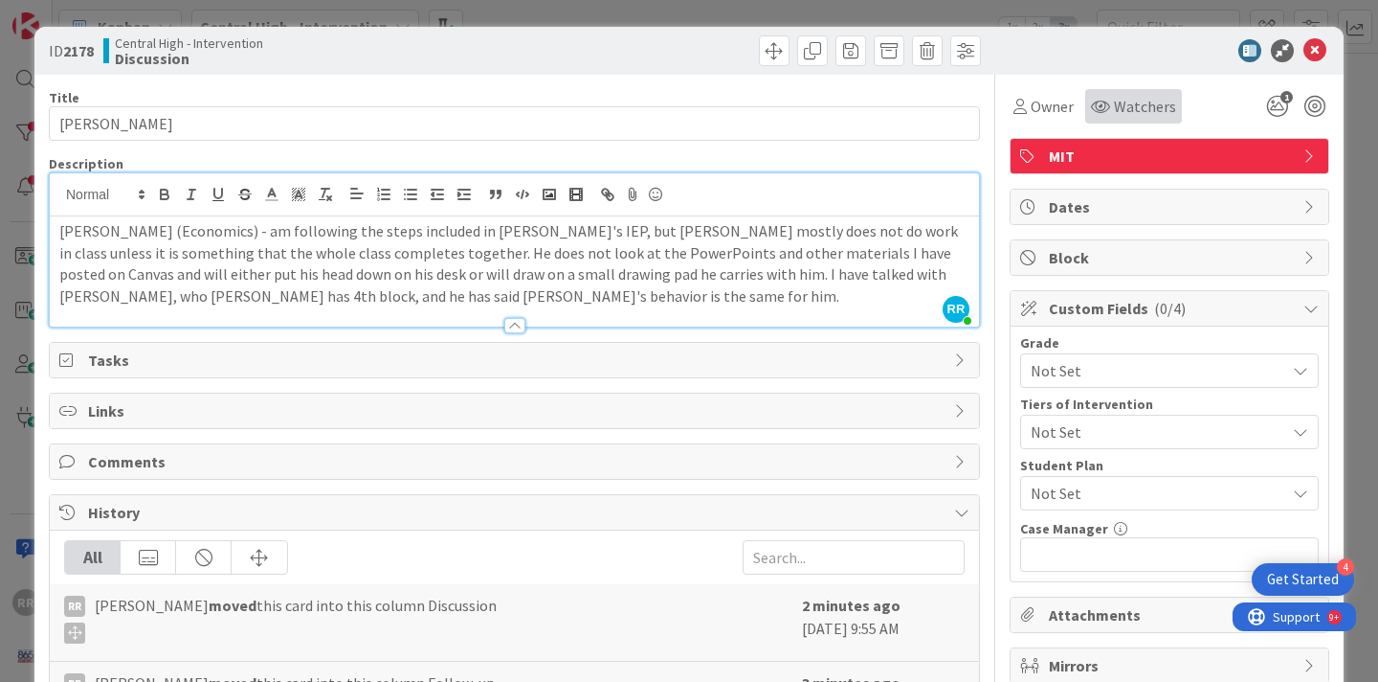
click at [1102, 111] on icon at bounding box center [1100, 106] width 19 height 15
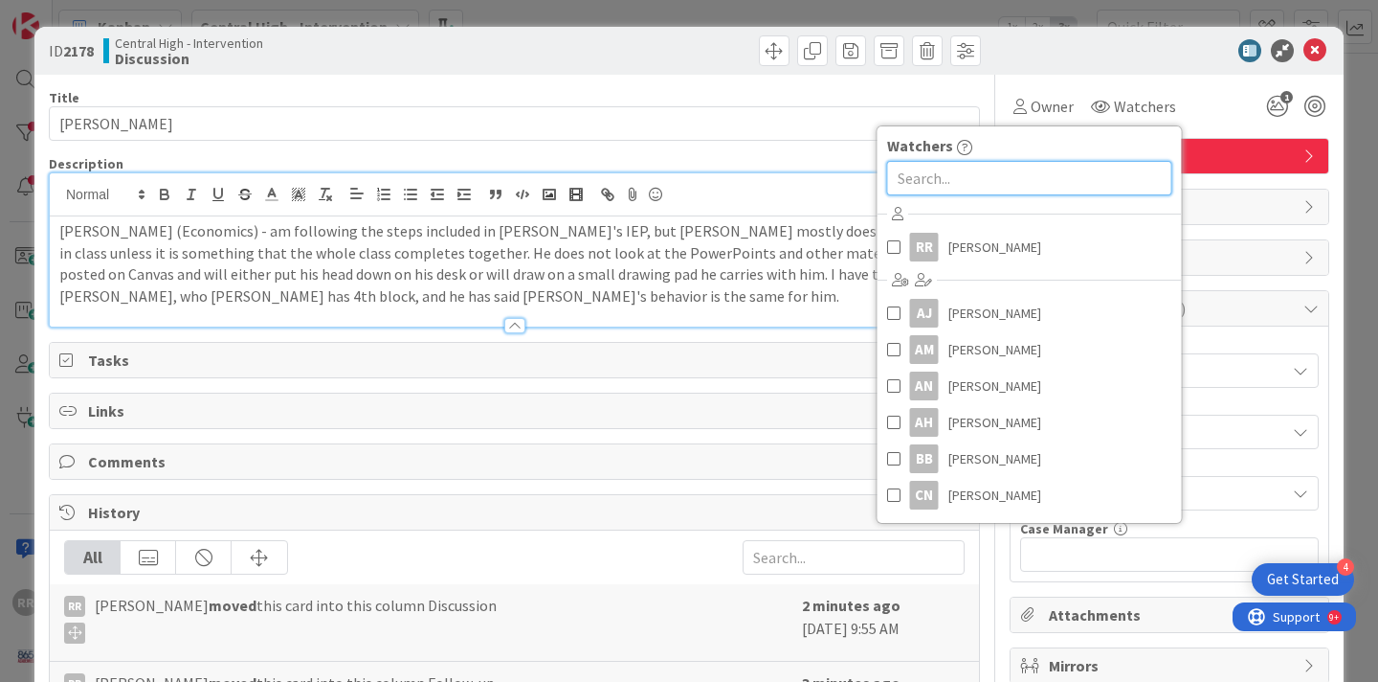
click at [1006, 169] on input "text" at bounding box center [1029, 178] width 285 height 34
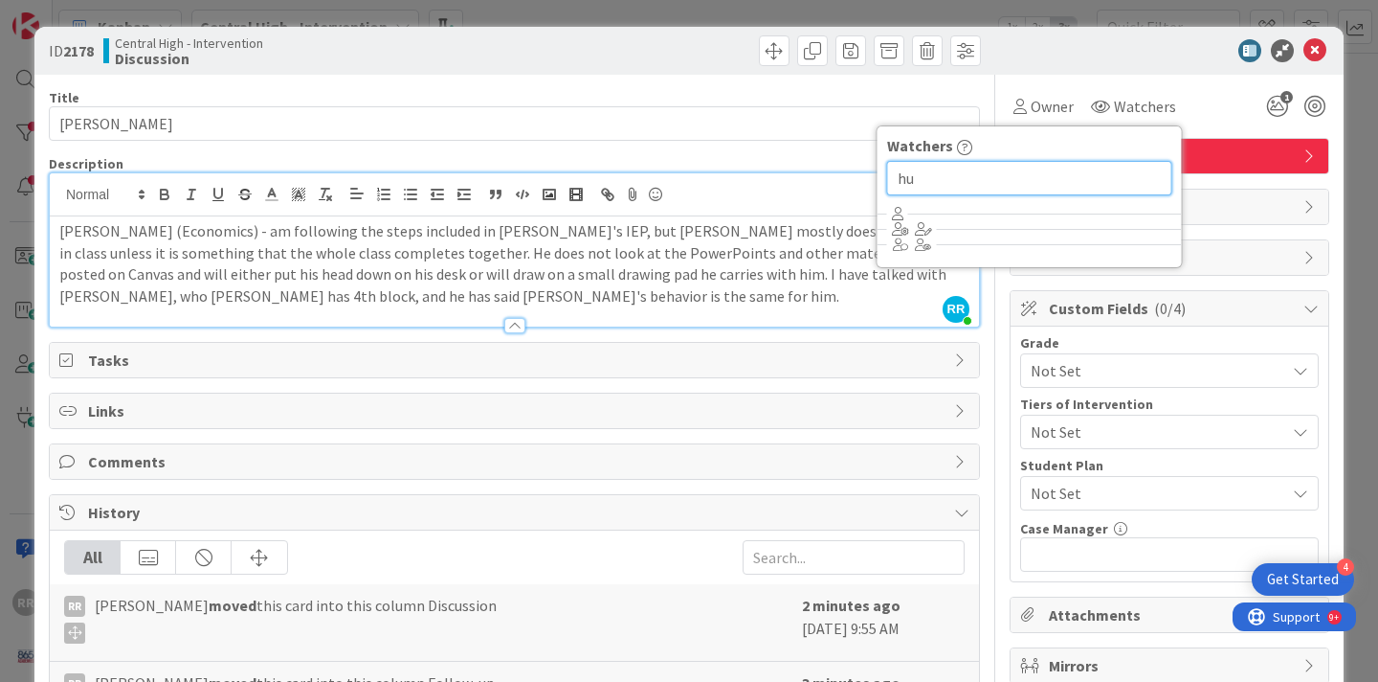
type input "h"
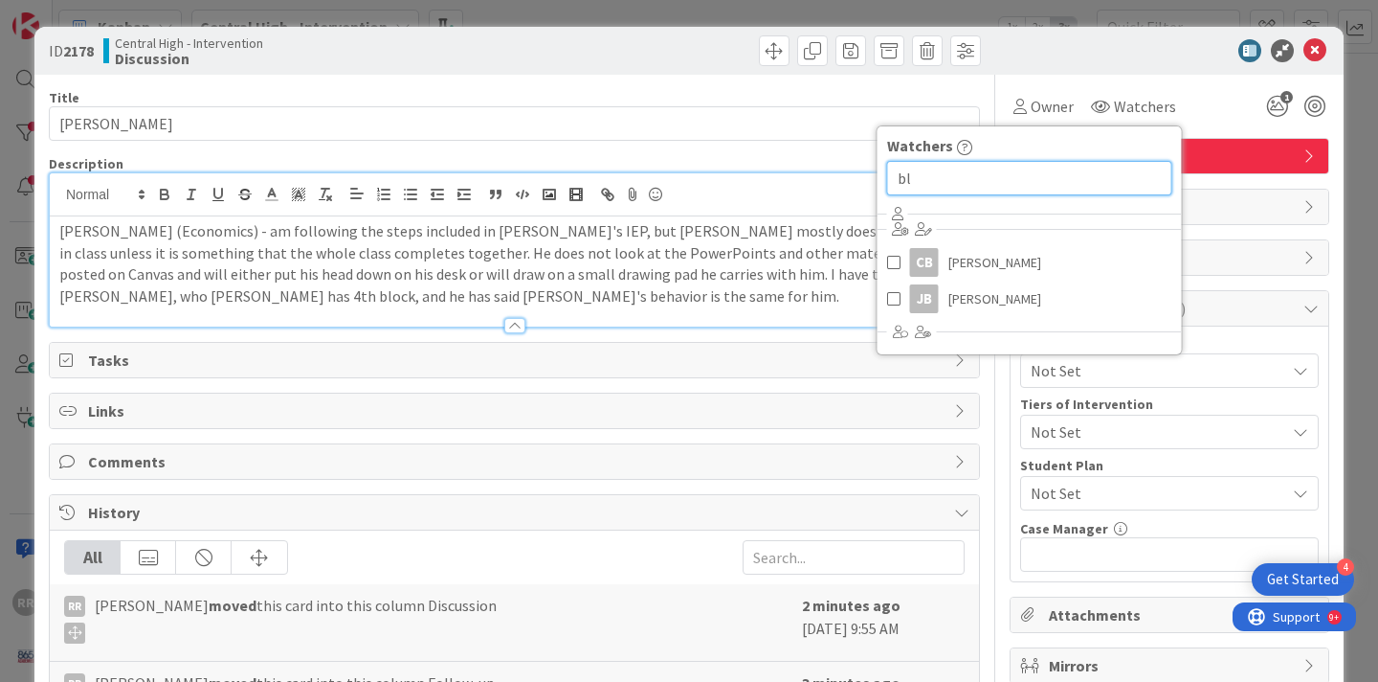
type input "b"
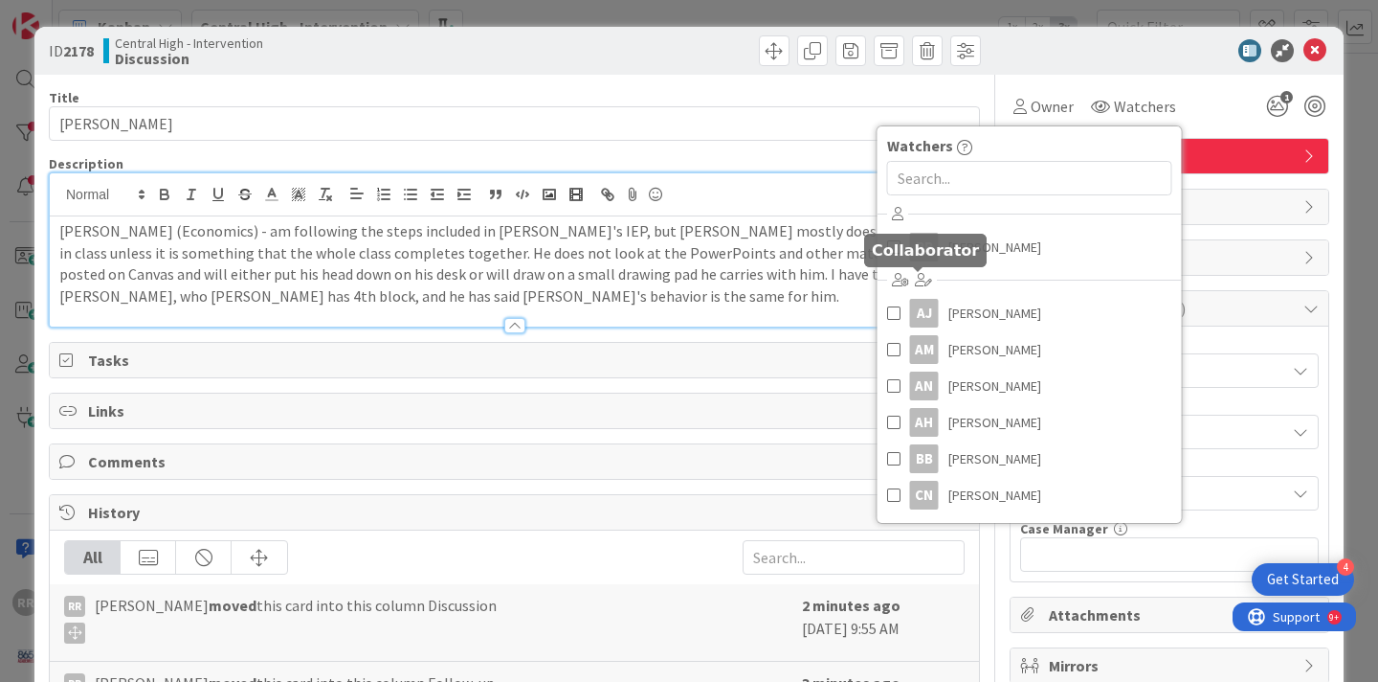
click at [919, 280] on icon at bounding box center [923, 279] width 17 height 13
click at [895, 280] on icon at bounding box center [900, 279] width 17 height 13
click at [892, 216] on icon at bounding box center [897, 213] width 11 height 13
click at [923, 275] on icon at bounding box center [923, 279] width 17 height 13
click at [918, 281] on icon at bounding box center [923, 279] width 17 height 13
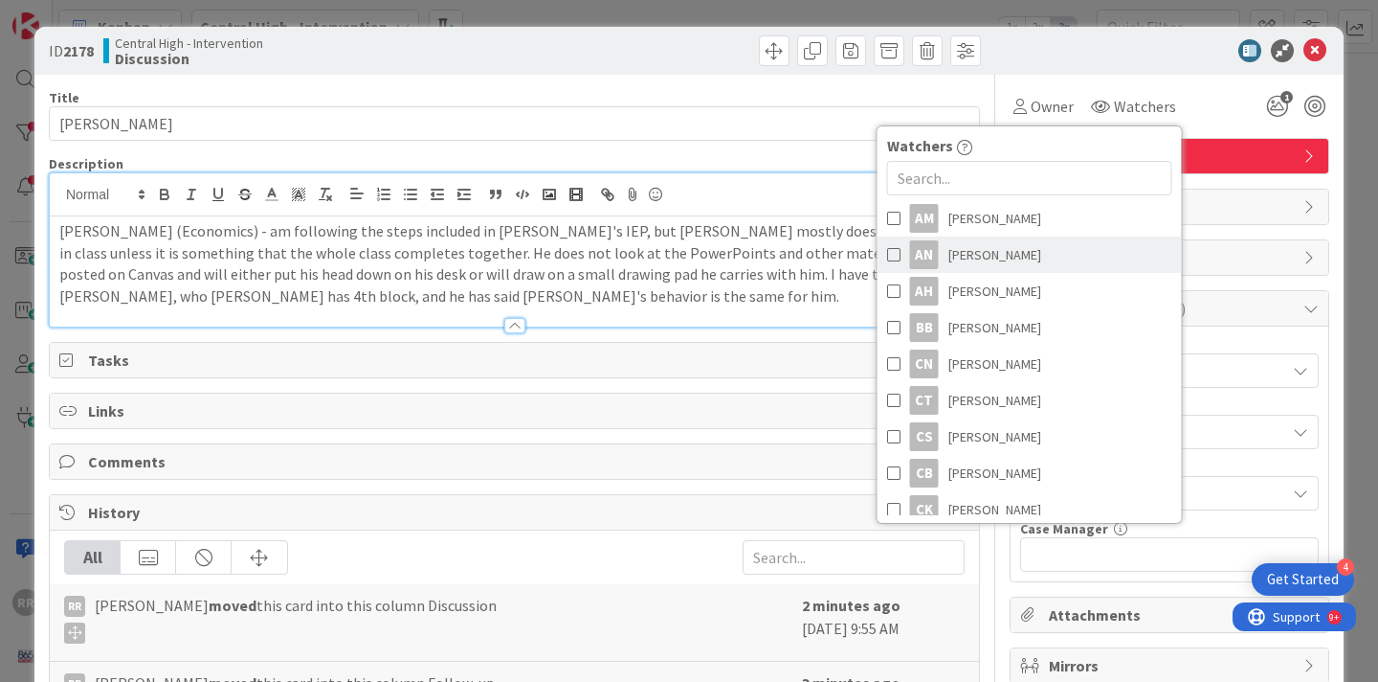
scroll to position [312, 0]
click at [629, 53] on div at bounding box center [750, 50] width 461 height 31
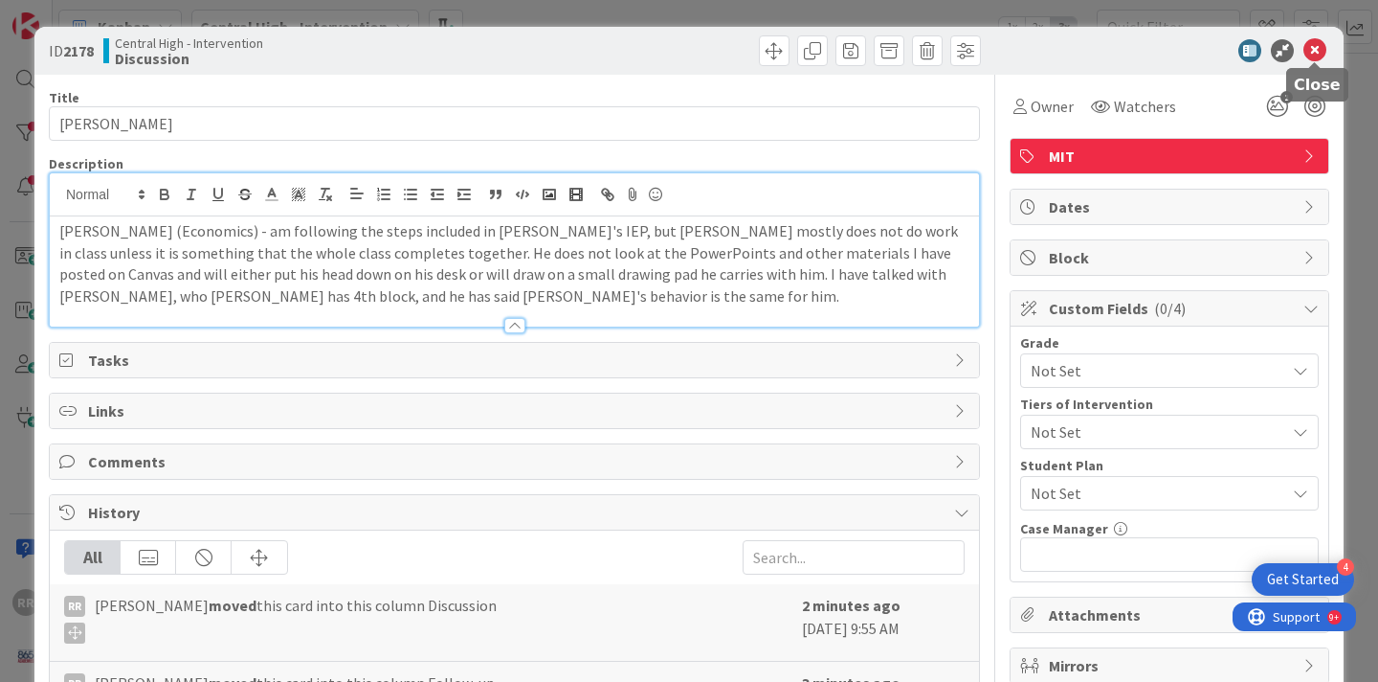
click at [1320, 48] on icon at bounding box center [1315, 50] width 23 height 23
